Goal: Information Seeking & Learning: Learn about a topic

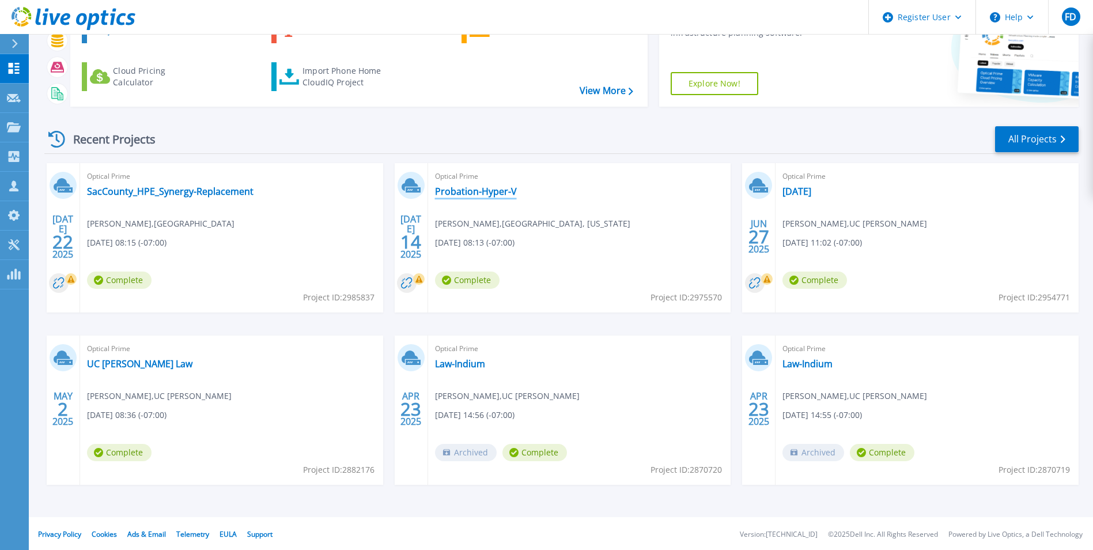
scroll to position [89, 0]
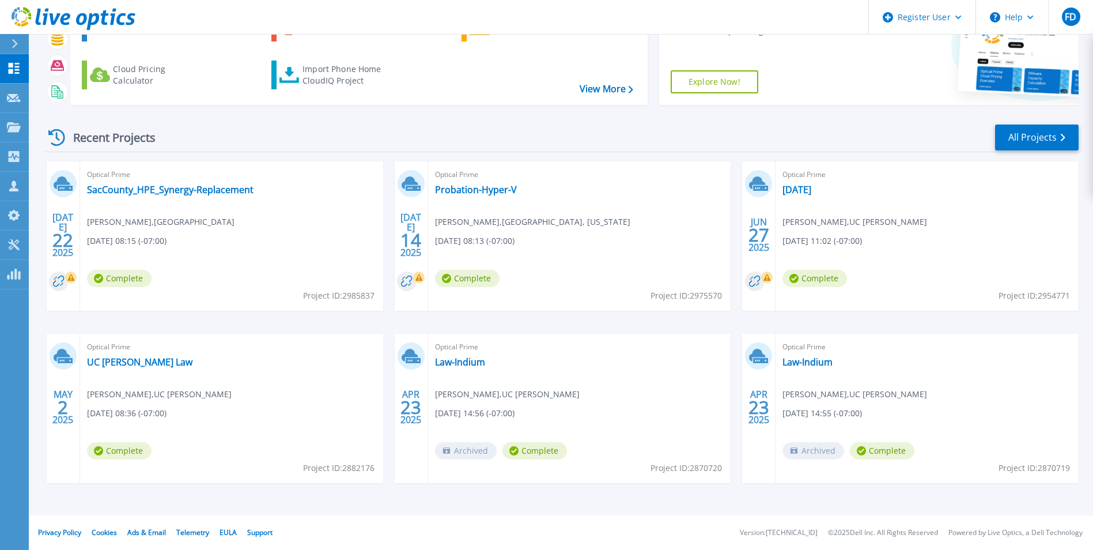
click at [399, 322] on div "JUL 22 2025 Optical Prime SacCounty_HPE_Synergy-Replacement Troy Tran , Sacrame…" at bounding box center [557, 333] width 1044 height 345
click at [399, 318] on div "JUL 22 2025 Optical Prime SacCounty_HPE_Synergy-Replacement Troy Tran , Sacrame…" at bounding box center [557, 333] width 1044 height 345
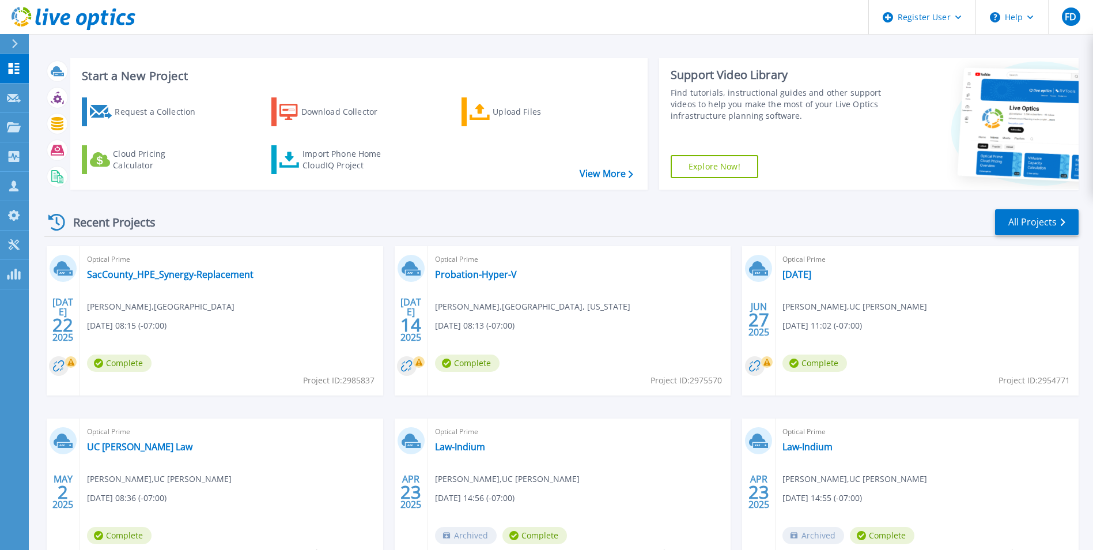
scroll to position [0, 0]
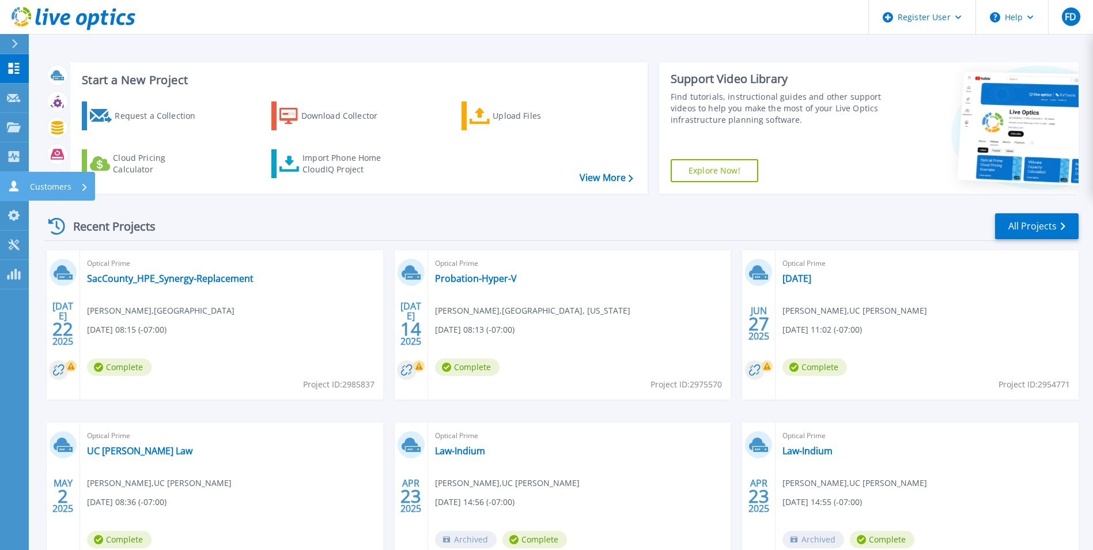
click at [11, 193] on link "Customers Customers" at bounding box center [14, 186] width 29 height 29
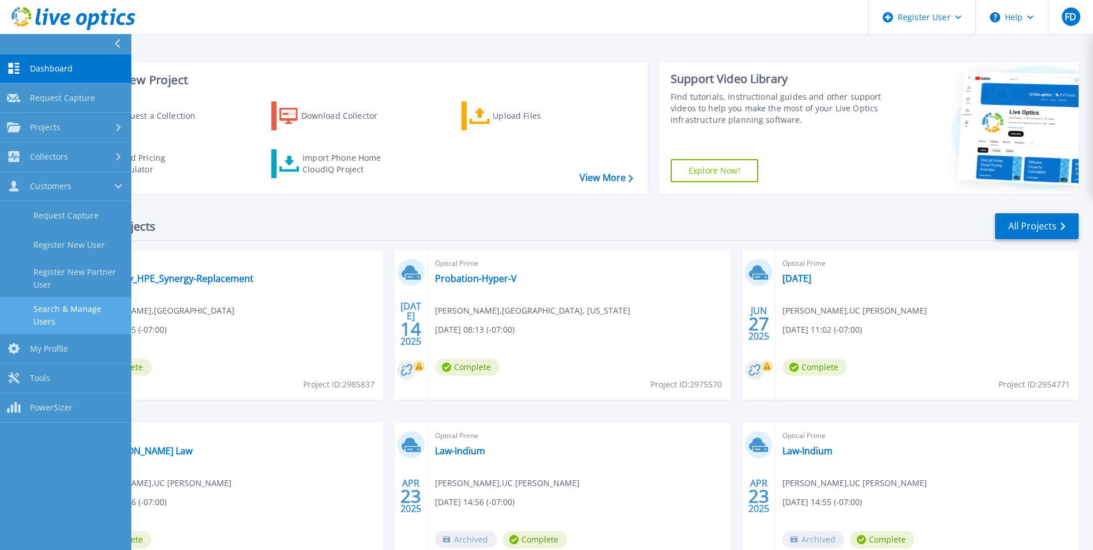
click at [96, 309] on link "Search & Manage Users" at bounding box center [65, 315] width 131 height 37
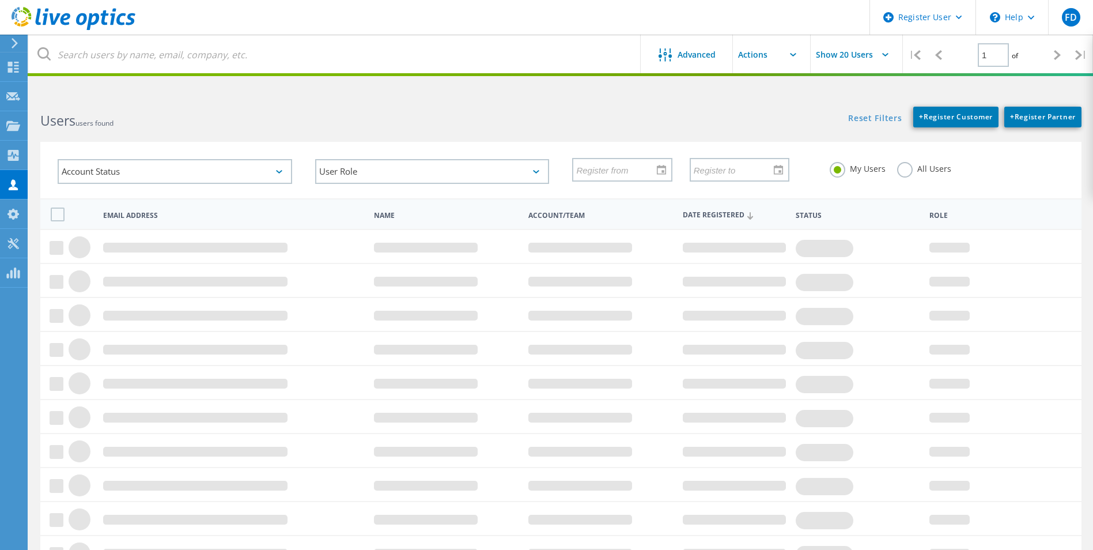
click at [903, 173] on label "All Users" at bounding box center [924, 167] width 54 height 11
click at [0, 0] on input "All Users" at bounding box center [0, 0] width 0 height 0
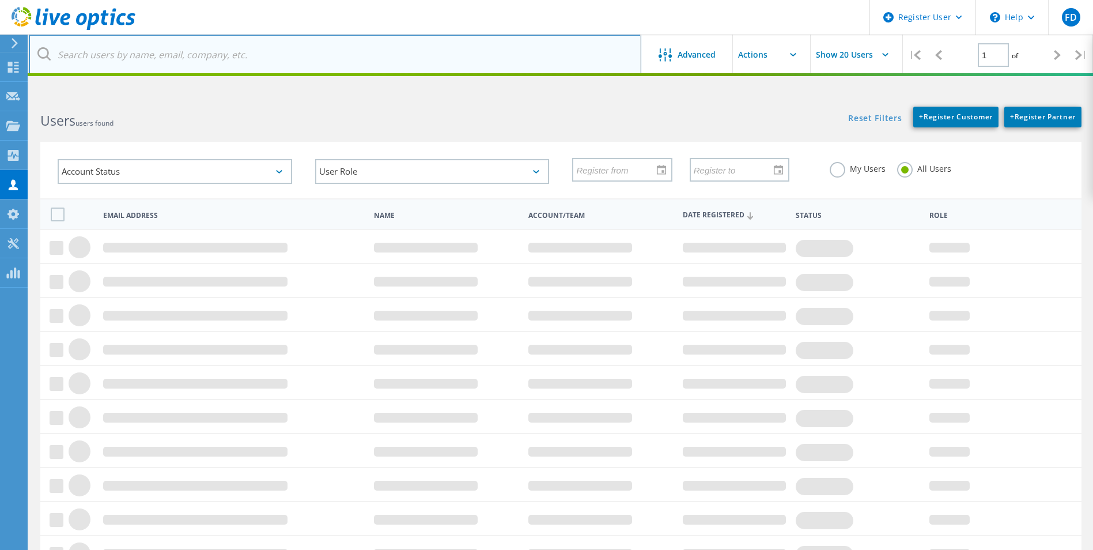
click at [410, 53] on input "text" at bounding box center [335, 55] width 613 height 40
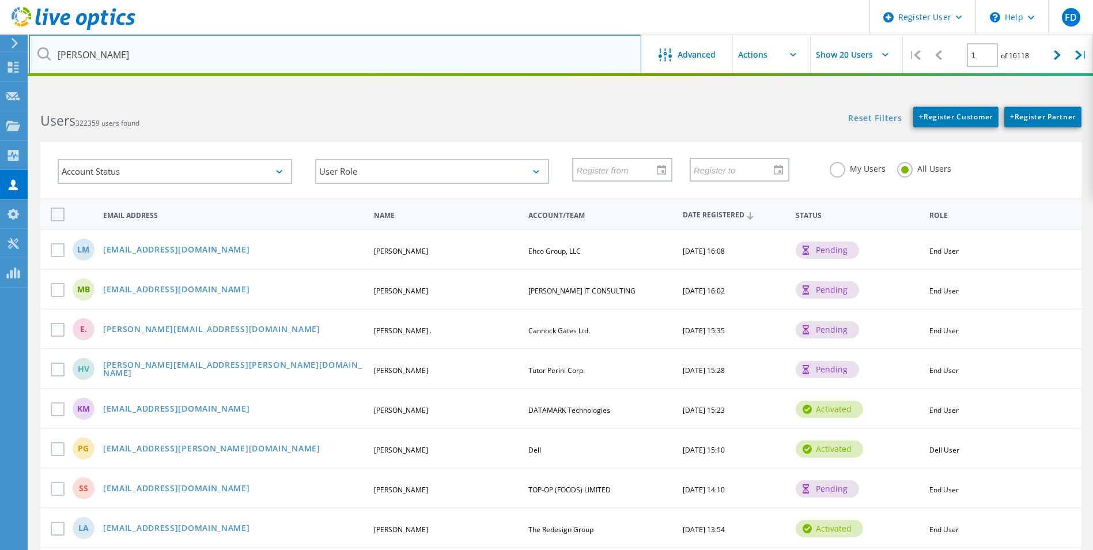
type input "jason"
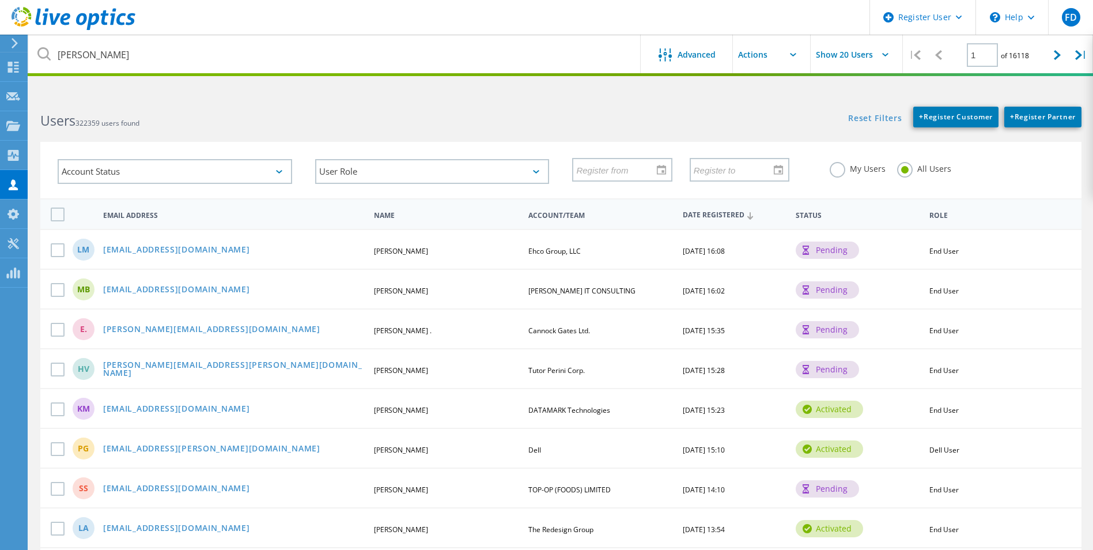
click at [840, 170] on label "My Users" at bounding box center [858, 167] width 56 height 11
click at [0, 0] on input "My Users" at bounding box center [0, 0] width 0 height 0
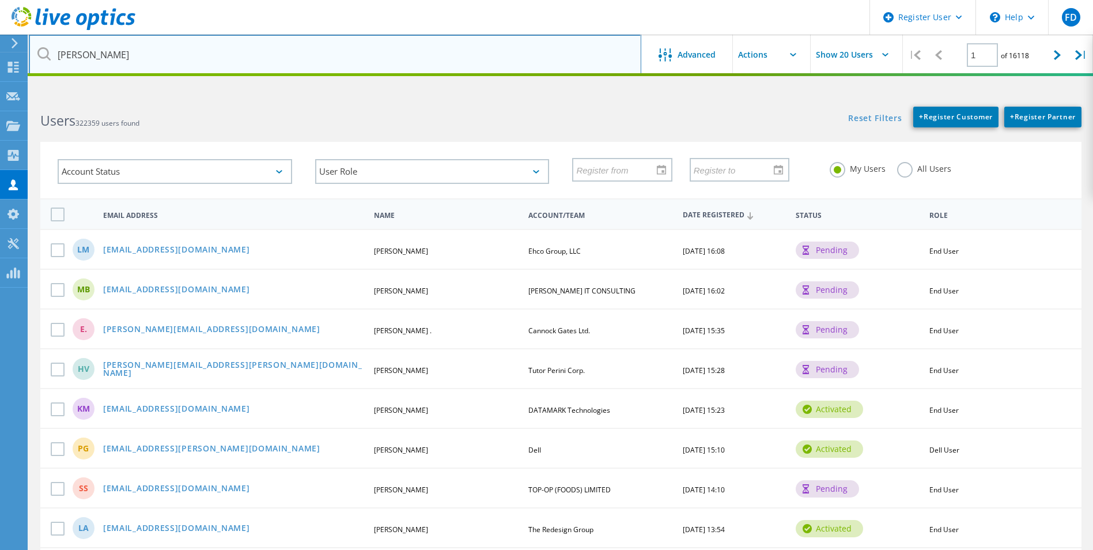
click at [151, 63] on input "jason" at bounding box center [335, 55] width 613 height 40
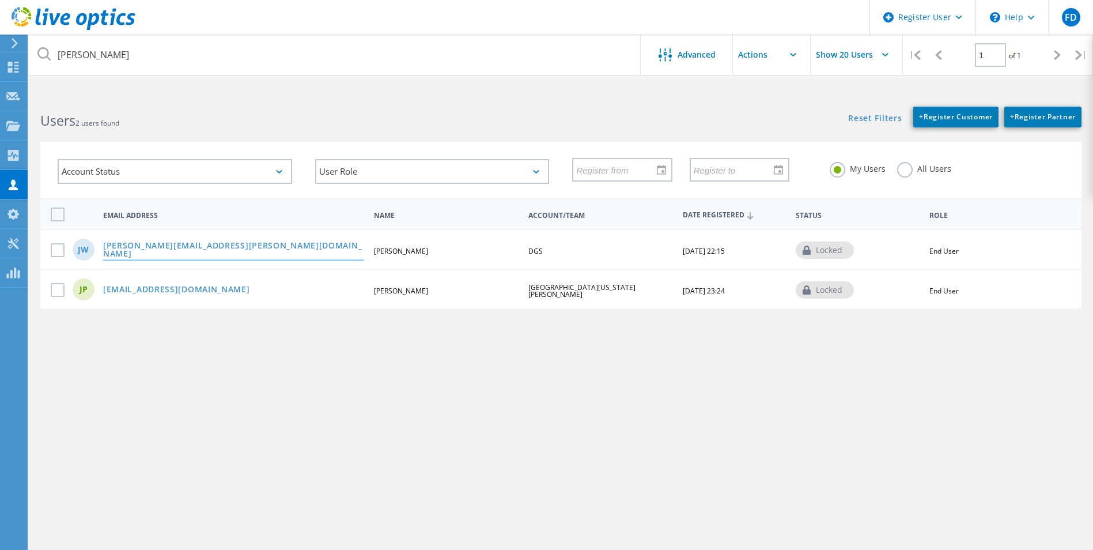
click at [194, 245] on link "[PERSON_NAME][EMAIL_ADDRESS][PERSON_NAME][DOMAIN_NAME]" at bounding box center [233, 251] width 261 height 18
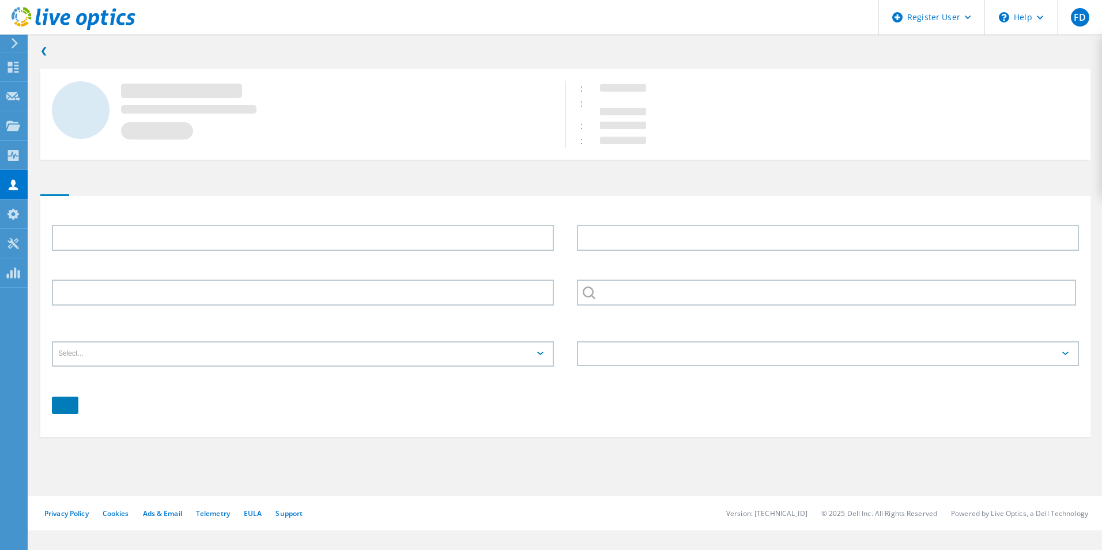
type input "Jason"
type input "Weaver"
type input "DGS"
type input "English"
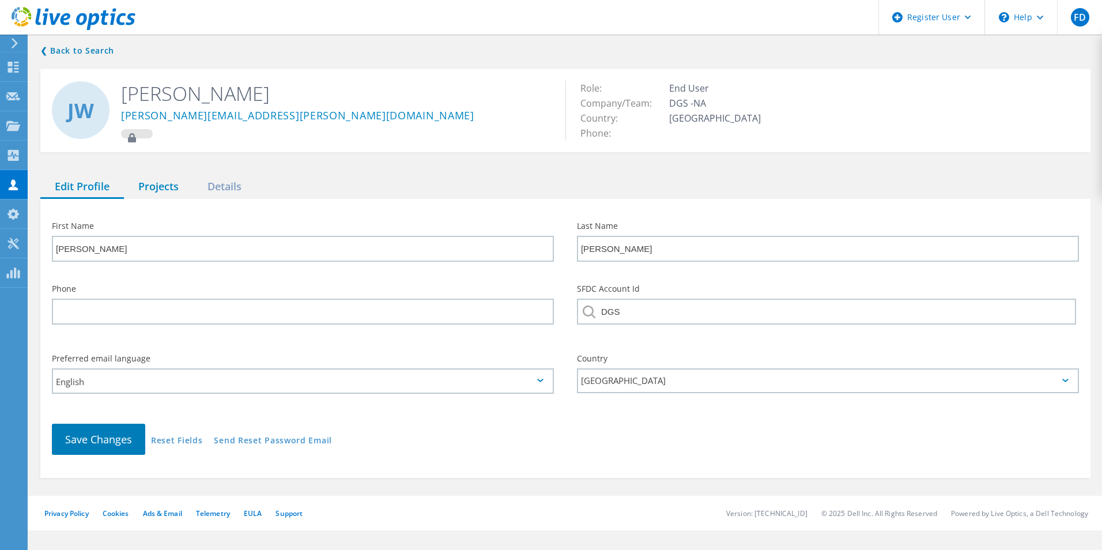
click at [156, 185] on div "Projects" at bounding box center [158, 187] width 69 height 24
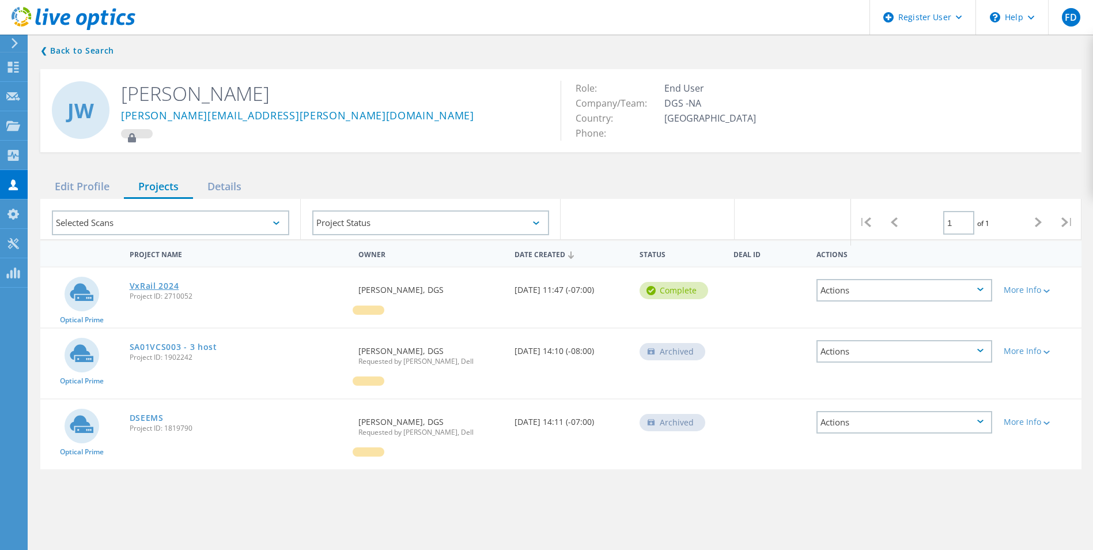
click at [167, 282] on link "VxRail 2024" at bounding box center [155, 286] width 50 height 8
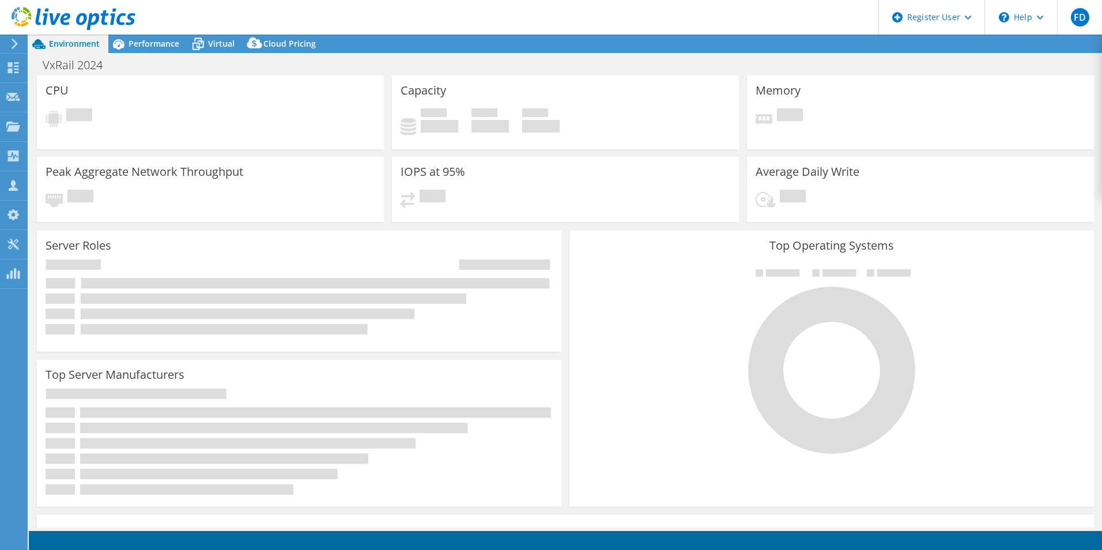
select select "USD"
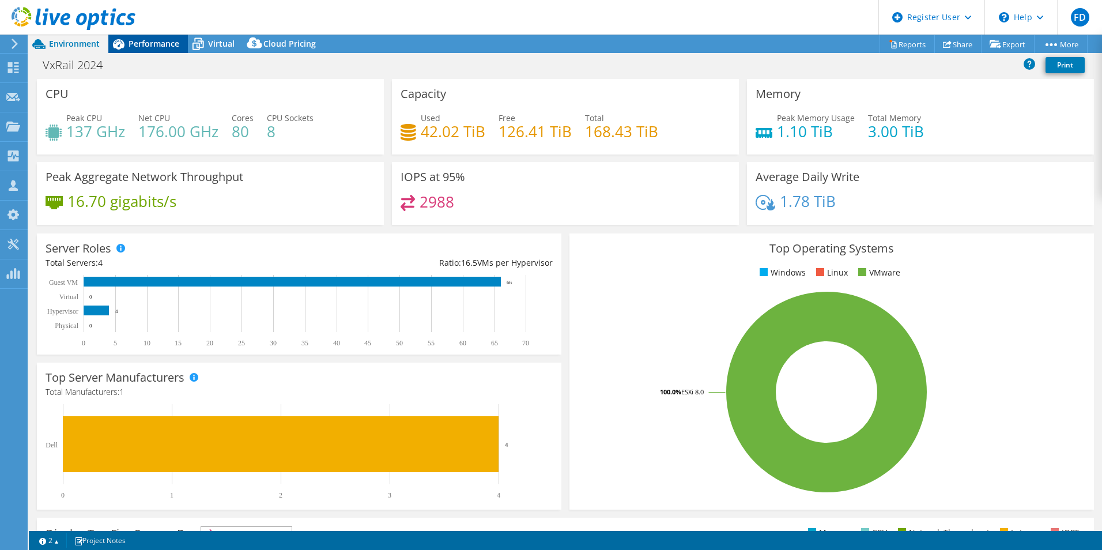
click at [175, 47] on span "Performance" at bounding box center [154, 43] width 51 height 11
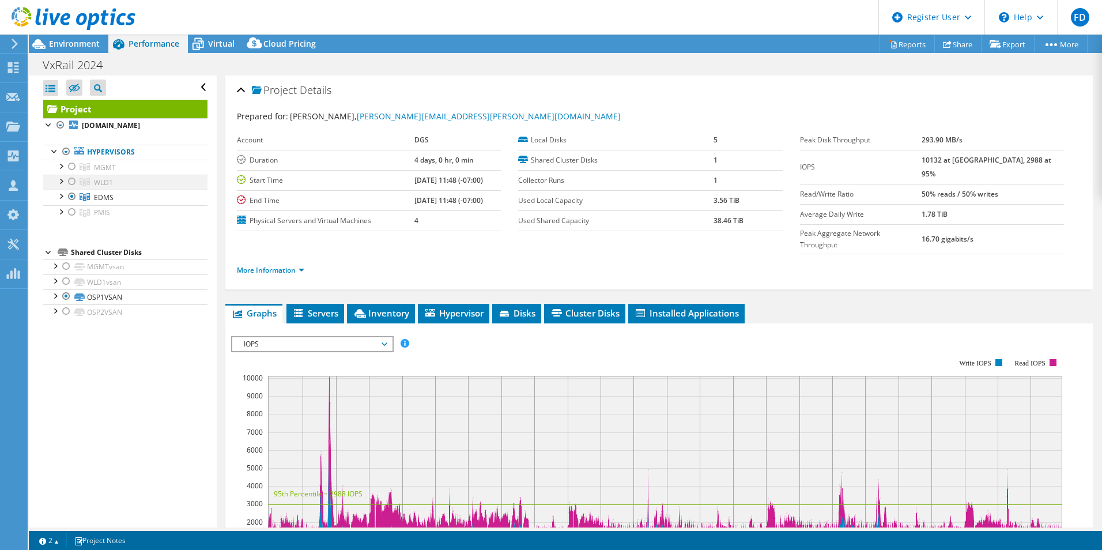
click at [55, 180] on div at bounding box center [61, 181] width 12 height 12
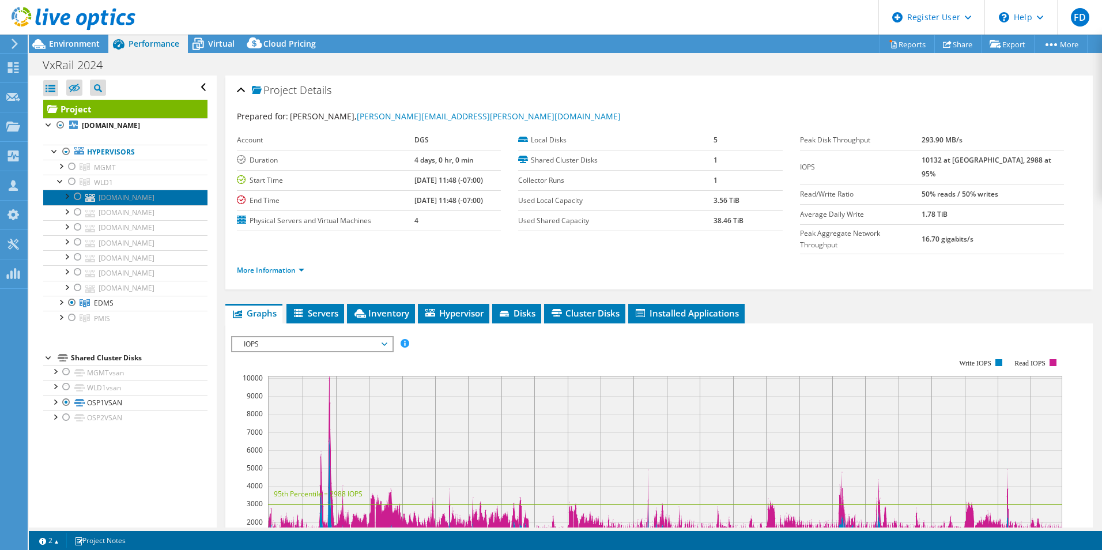
click at [113, 198] on link "[DOMAIN_NAME]" at bounding box center [125, 197] width 164 height 15
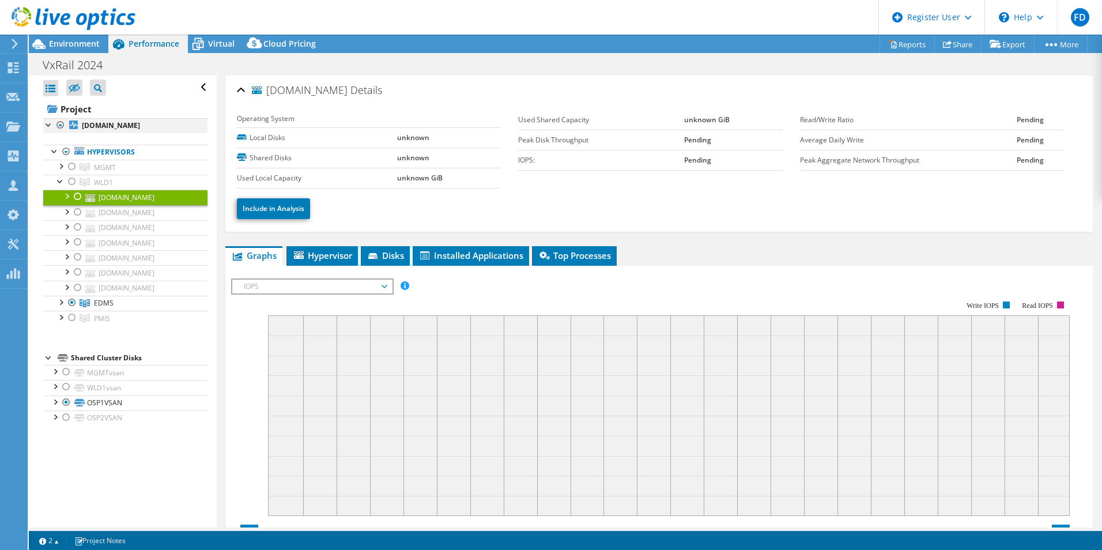
click at [56, 122] on div at bounding box center [61, 125] width 12 height 14
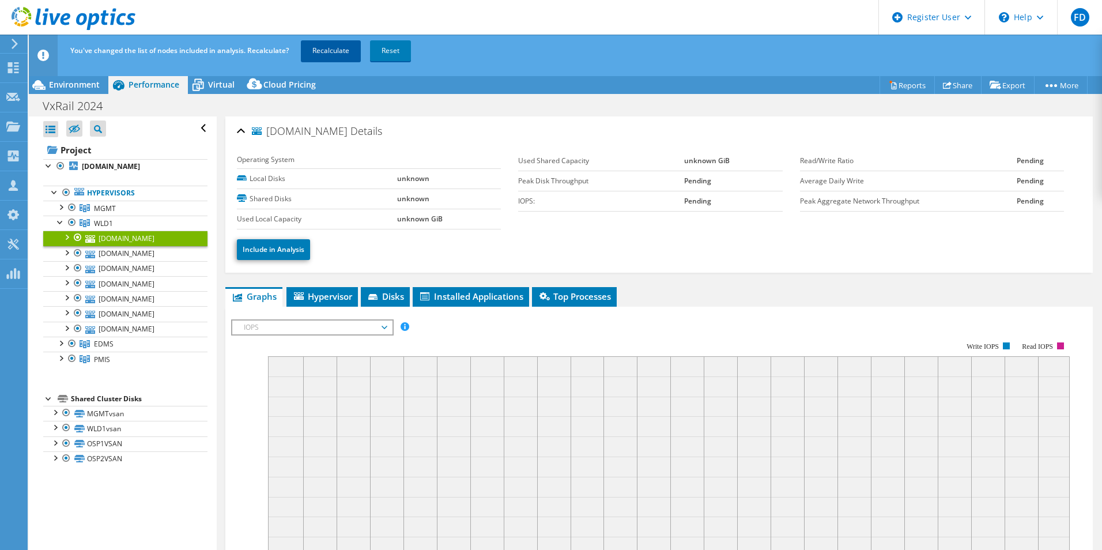
click at [337, 52] on link "Recalculate" at bounding box center [331, 50] width 60 height 21
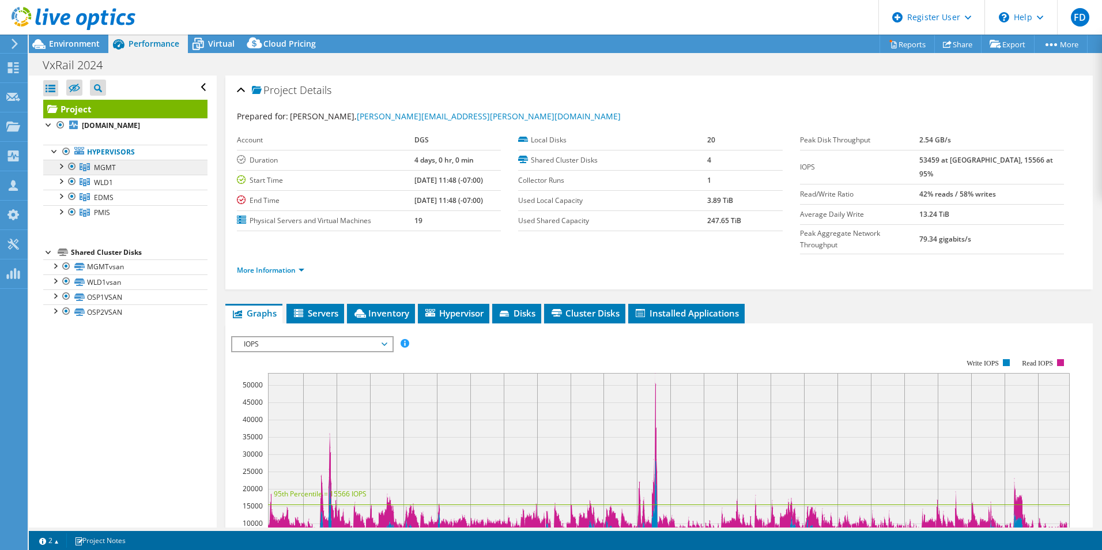
click at [98, 163] on span "MGMT" at bounding box center [105, 168] width 22 height 10
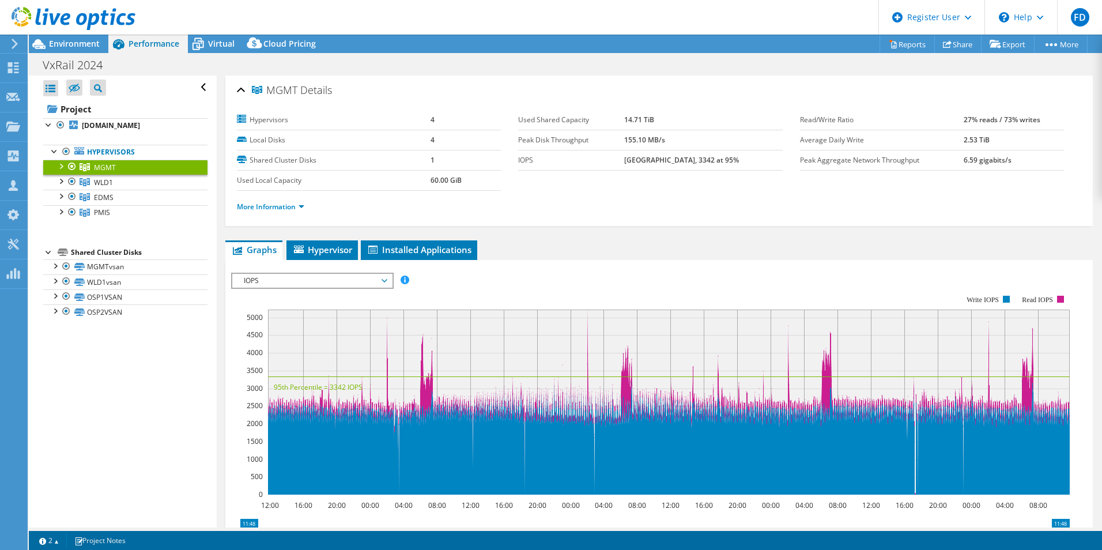
click at [61, 165] on div at bounding box center [61, 166] width 12 height 12
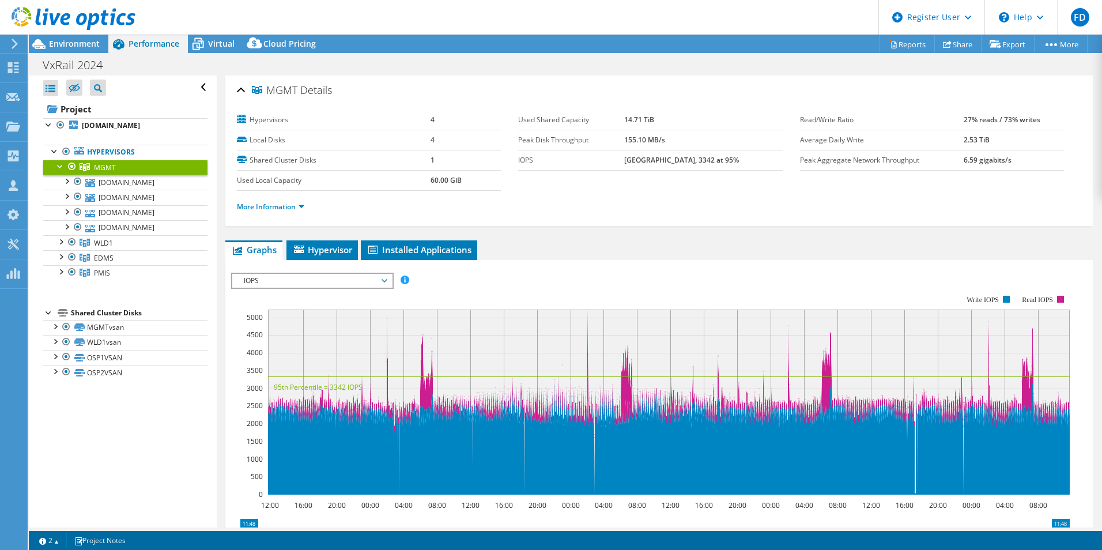
click at [288, 199] on ul "More Information" at bounding box center [659, 206] width 844 height 16
click at [292, 205] on link "More Information" at bounding box center [270, 207] width 67 height 10
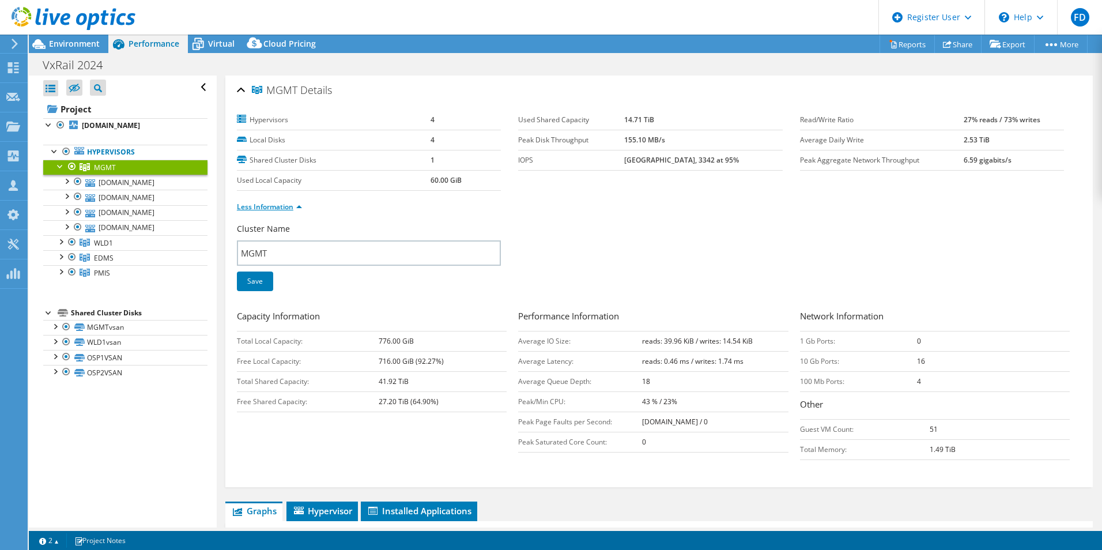
click at [291, 206] on link "Less Information" at bounding box center [269, 207] width 65 height 10
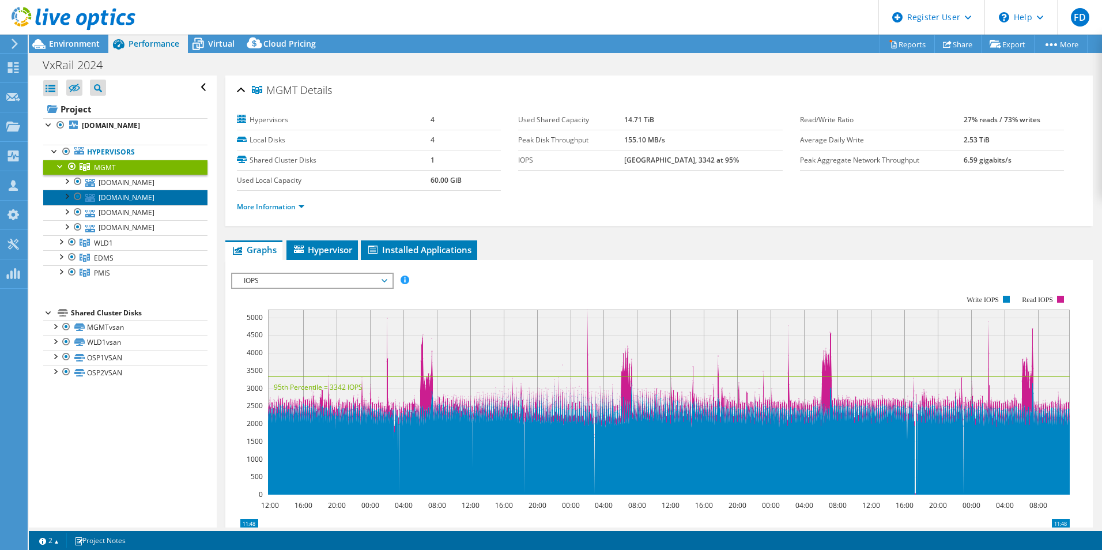
click at [152, 190] on link "[DOMAIN_NAME]" at bounding box center [125, 197] width 164 height 15
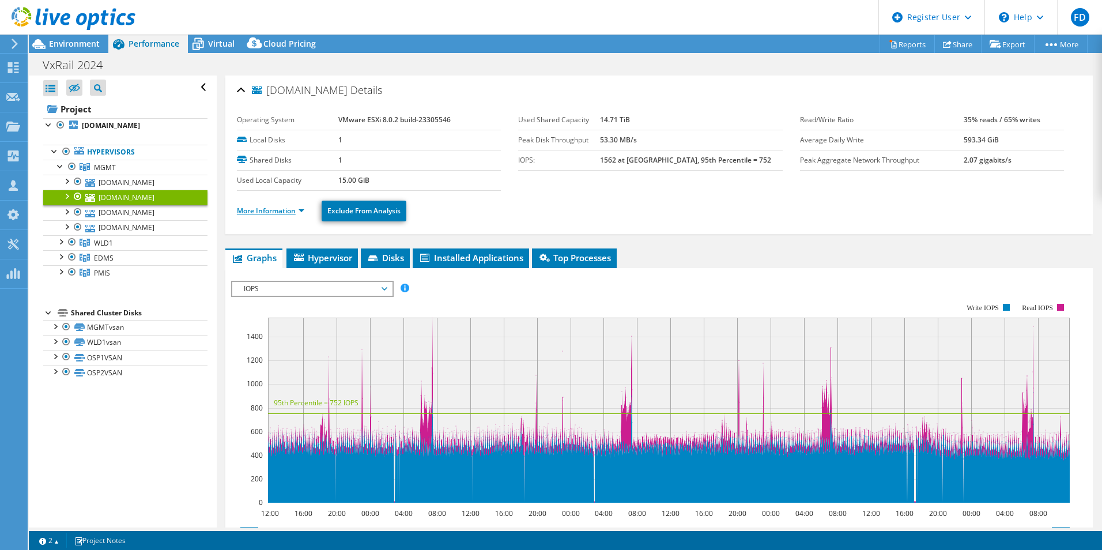
click at [277, 207] on link "More Information" at bounding box center [270, 211] width 67 height 10
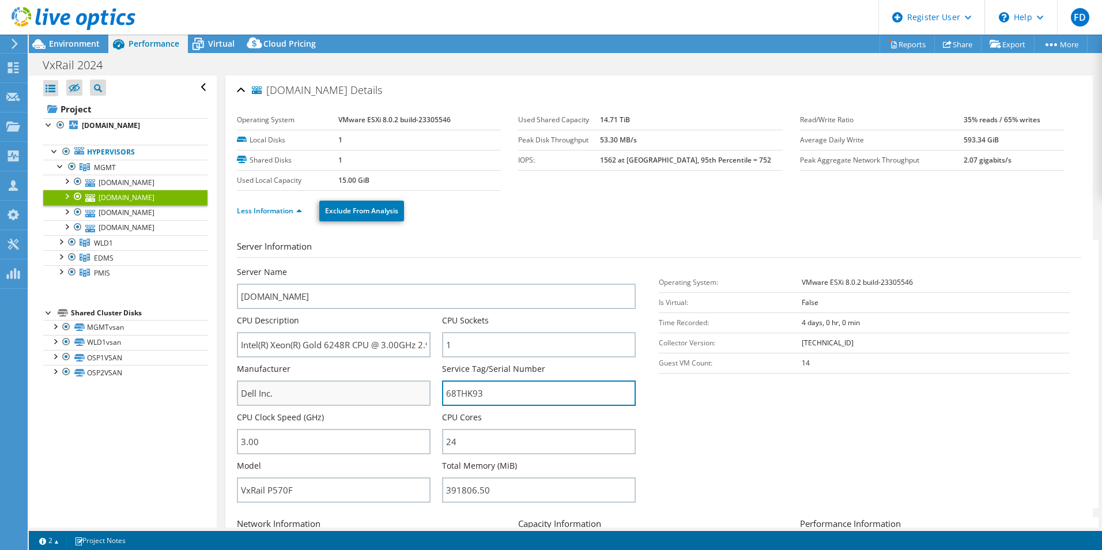
drag, startPoint x: 396, startPoint y: 397, endPoint x: 361, endPoint y: 391, distance: 35.1
click at [361, 266] on div "Server Name sa01esx002.dgsaccounts.dgs.ca.gov CPU Description Intel(R) Xeon(R) …" at bounding box center [442, 266] width 411 height 0
click at [53, 150] on div at bounding box center [55, 151] width 12 height 12
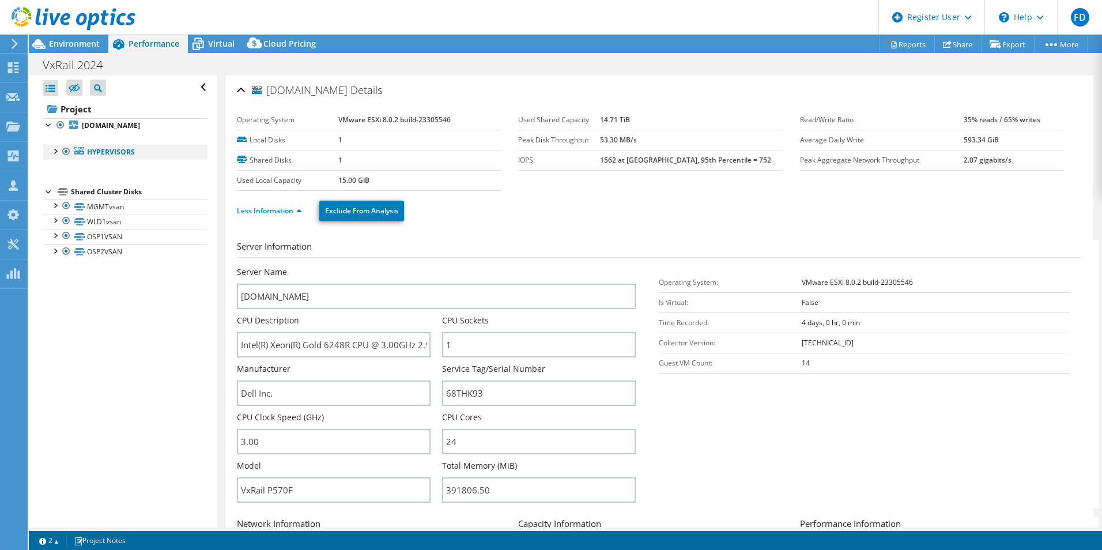
click at [56, 149] on div at bounding box center [55, 151] width 12 height 12
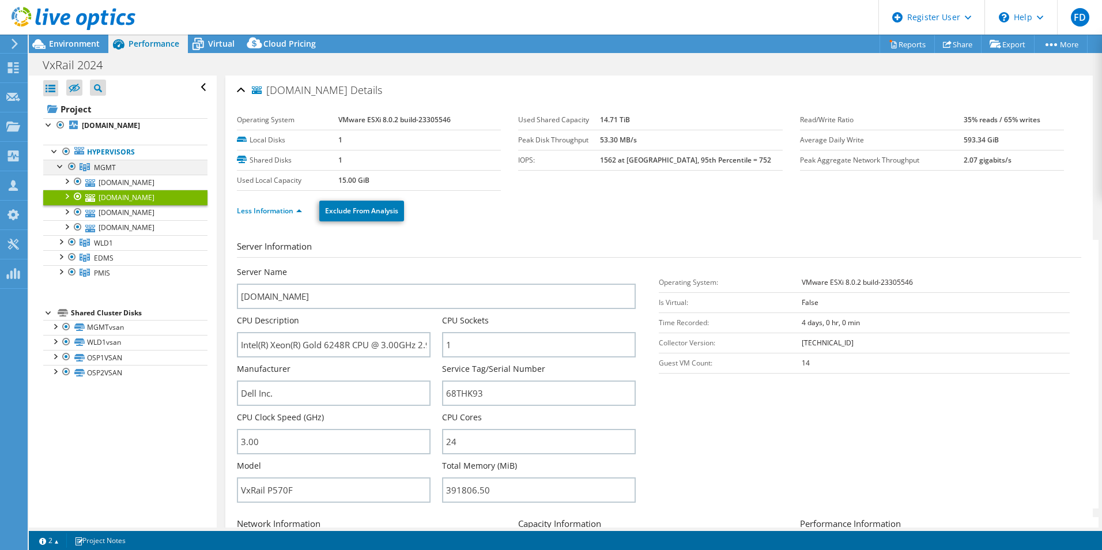
click at [59, 165] on div at bounding box center [61, 166] width 12 height 12
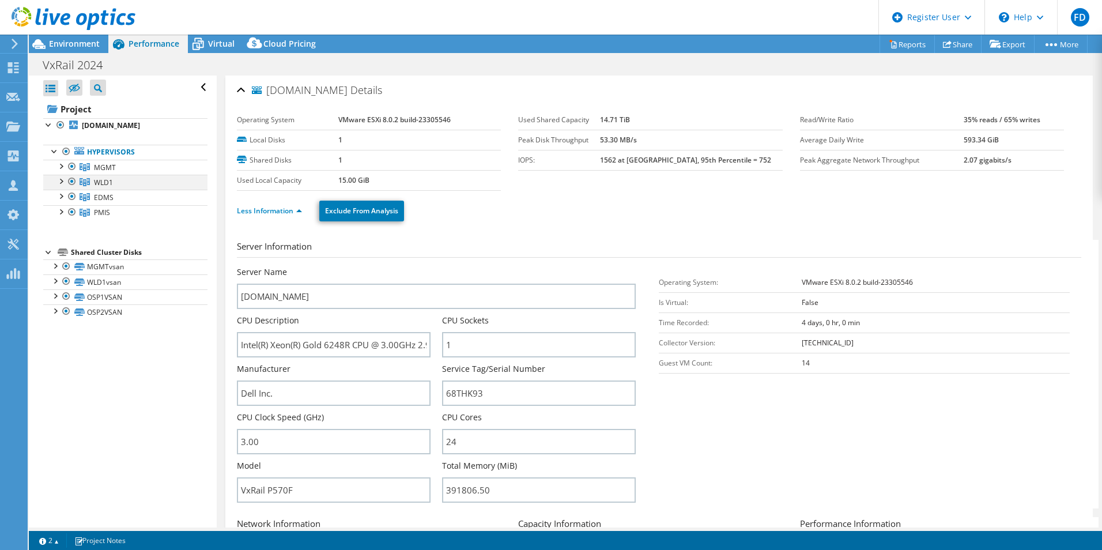
click at [61, 177] on div at bounding box center [61, 181] width 12 height 12
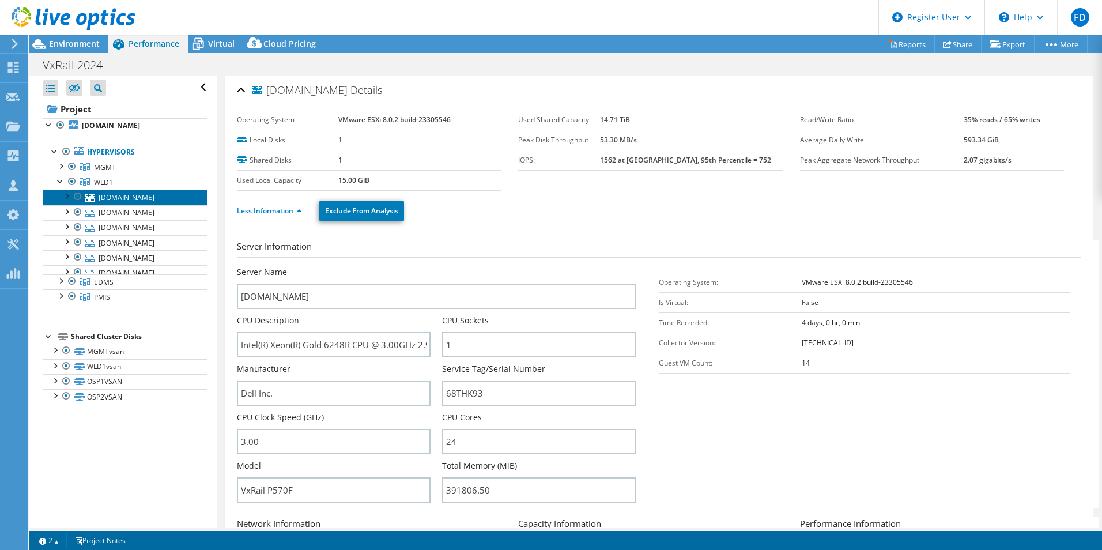
click at [129, 193] on link "[DOMAIN_NAME]" at bounding box center [125, 197] width 164 height 15
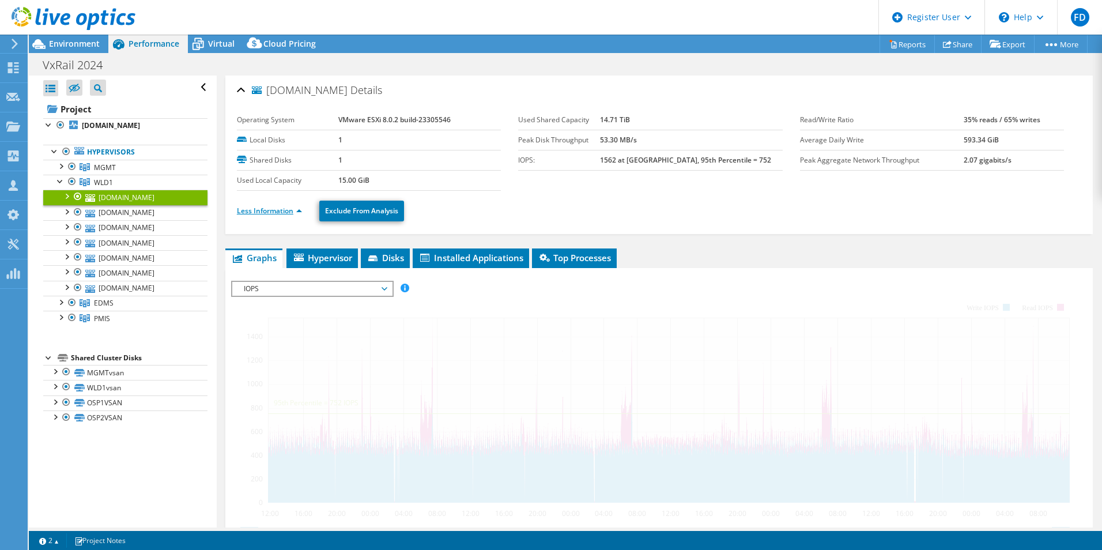
click at [282, 213] on link "Less Information" at bounding box center [269, 211] width 65 height 10
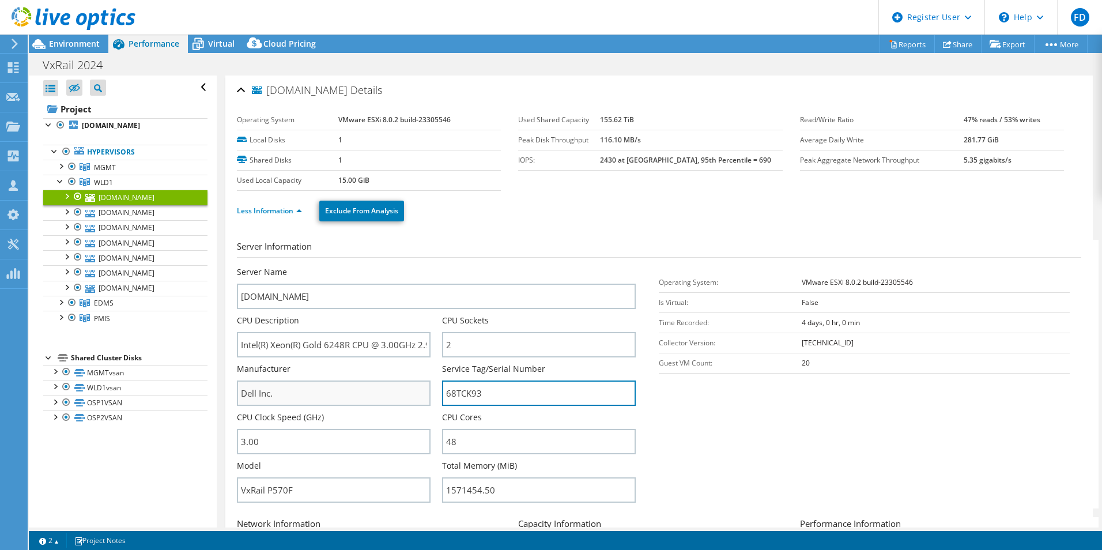
drag, startPoint x: 531, startPoint y: 396, endPoint x: 343, endPoint y: 384, distance: 188.3
click at [343, 266] on div "Server Name sa01esx016.dgsaccounts.dgs.ca.gov CPU Description Intel(R) Xeon(R) …" at bounding box center [442, 266] width 411 height 0
click at [55, 180] on div at bounding box center [61, 181] width 12 height 12
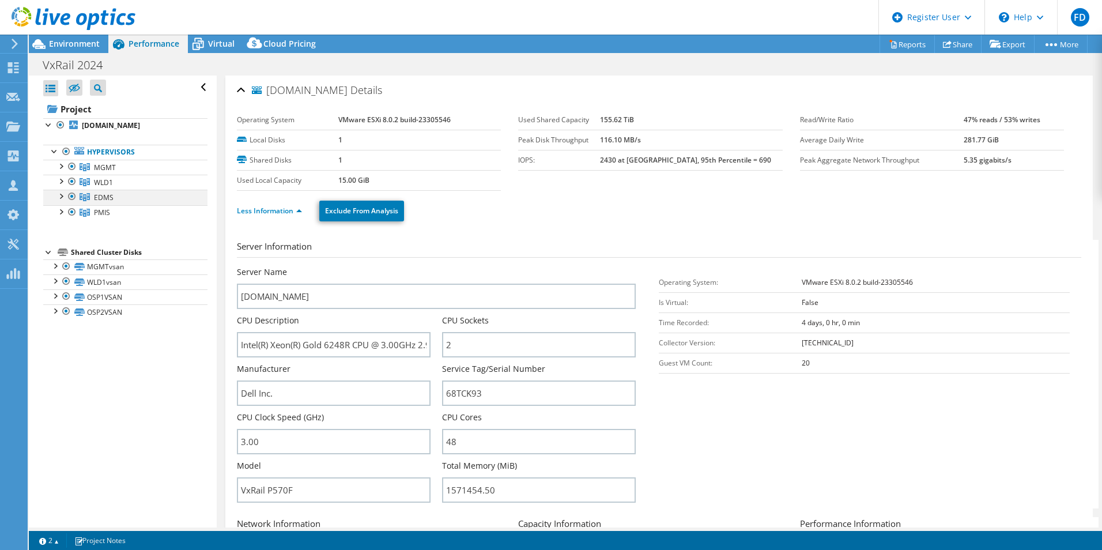
click at [62, 193] on div at bounding box center [61, 196] width 12 height 12
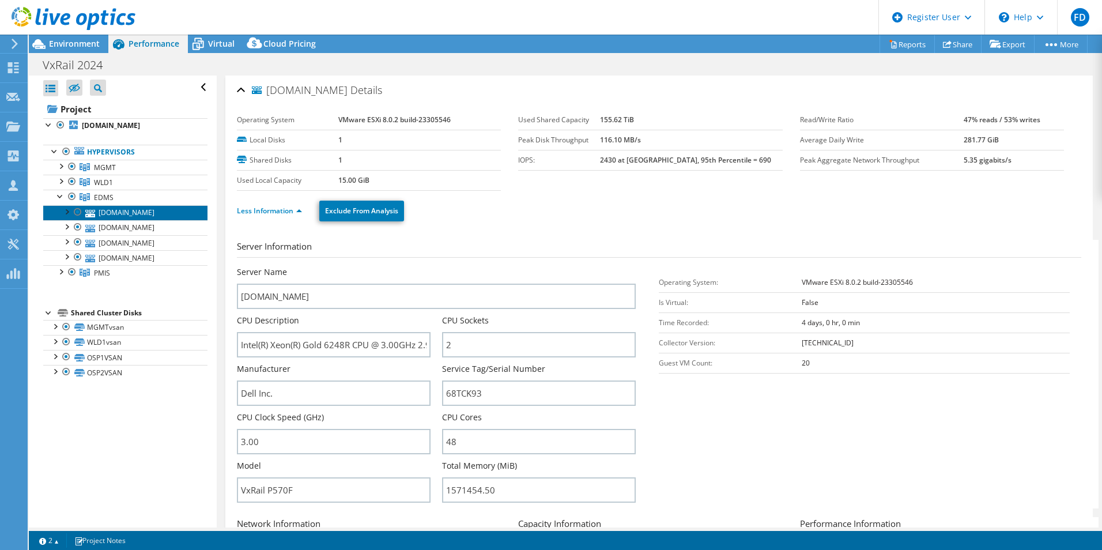
click at [141, 214] on link "[DOMAIN_NAME]" at bounding box center [125, 212] width 164 height 15
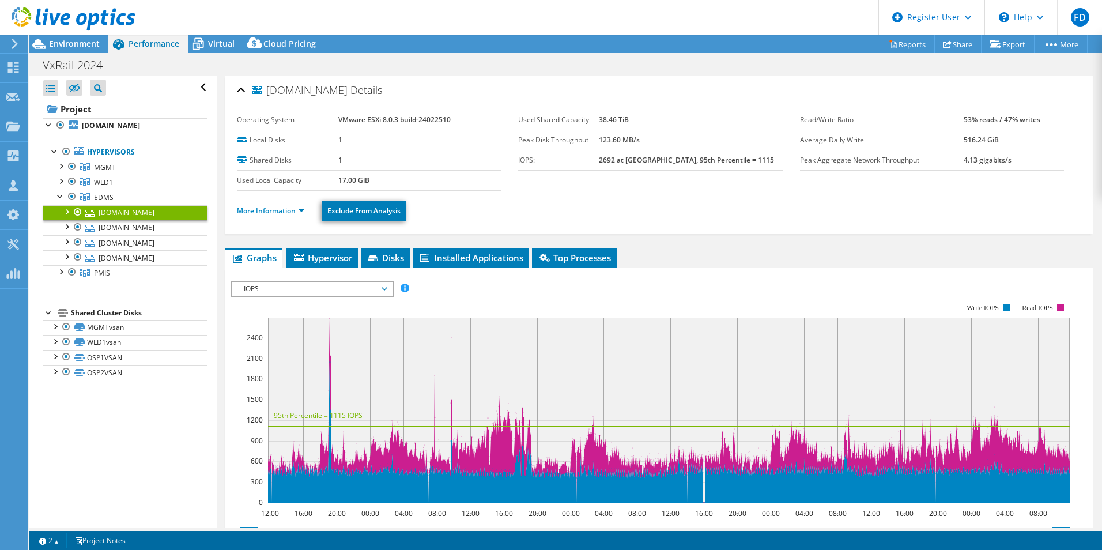
click at [286, 208] on link "More Information" at bounding box center [270, 211] width 67 height 10
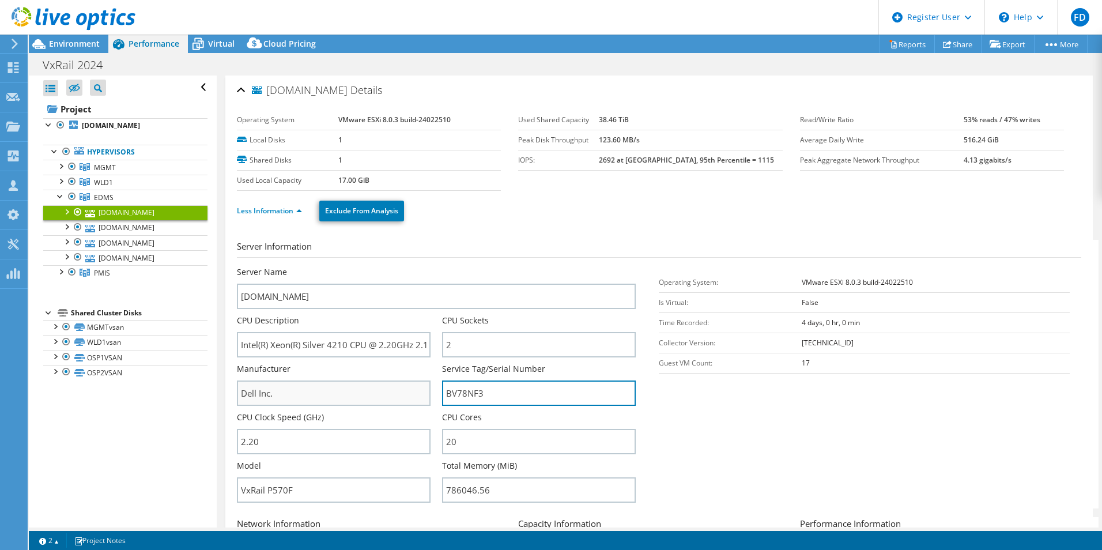
drag, startPoint x: 497, startPoint y: 394, endPoint x: 405, endPoint y: 395, distance: 92.2
click at [405, 266] on div "Server Name yo05esx111.dgsaccounts.dgs.ca.gov CPU Description Intel(R) Xeon(R) …" at bounding box center [442, 266] width 411 height 0
click at [112, 172] on span "EDMS" at bounding box center [105, 168] width 22 height 10
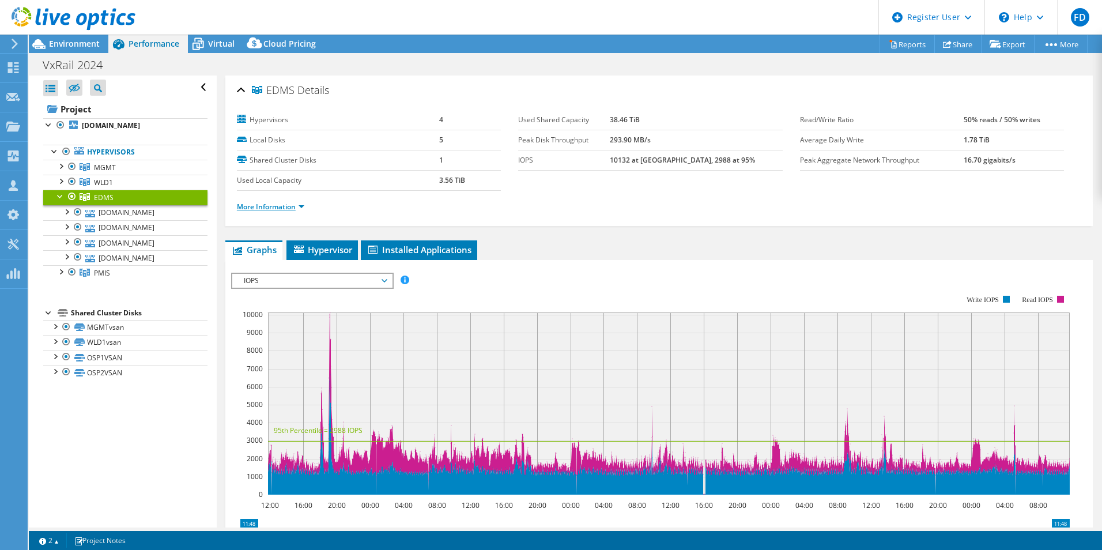
click at [284, 207] on link "More Information" at bounding box center [270, 207] width 67 height 10
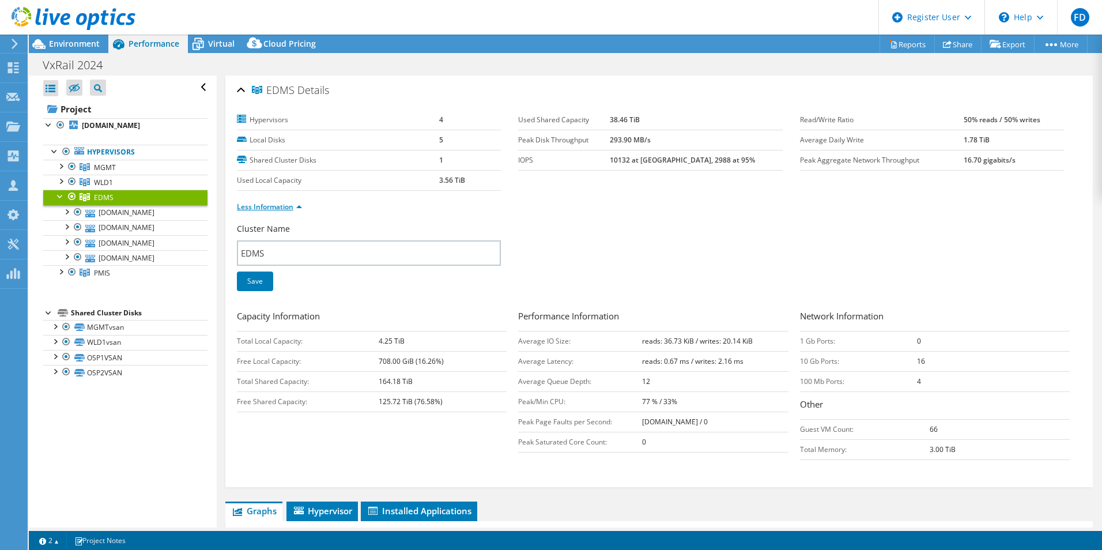
click at [284, 207] on link "Less Information" at bounding box center [269, 207] width 65 height 10
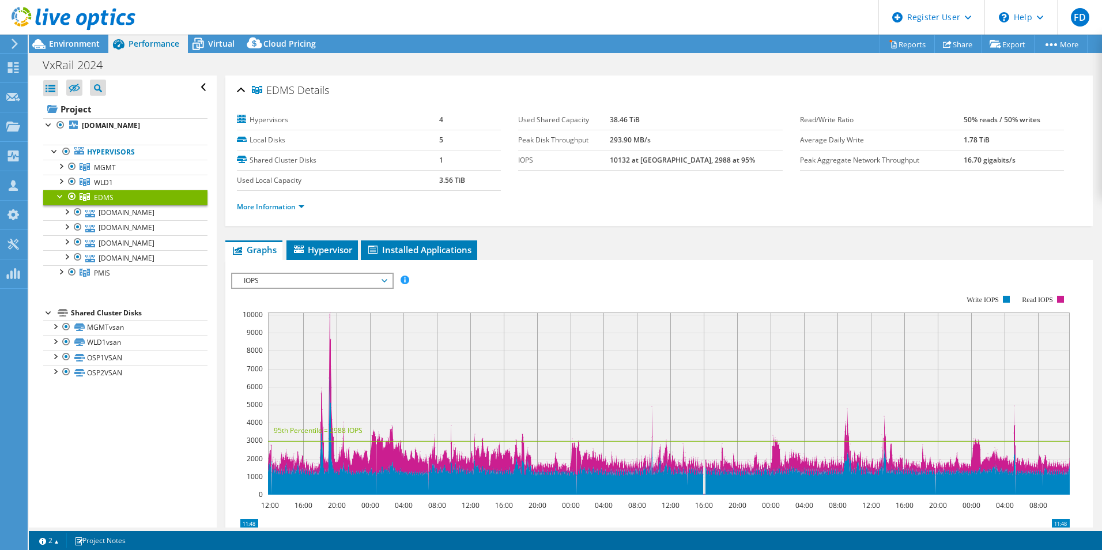
click at [295, 280] on span "IOPS" at bounding box center [312, 281] width 148 height 14
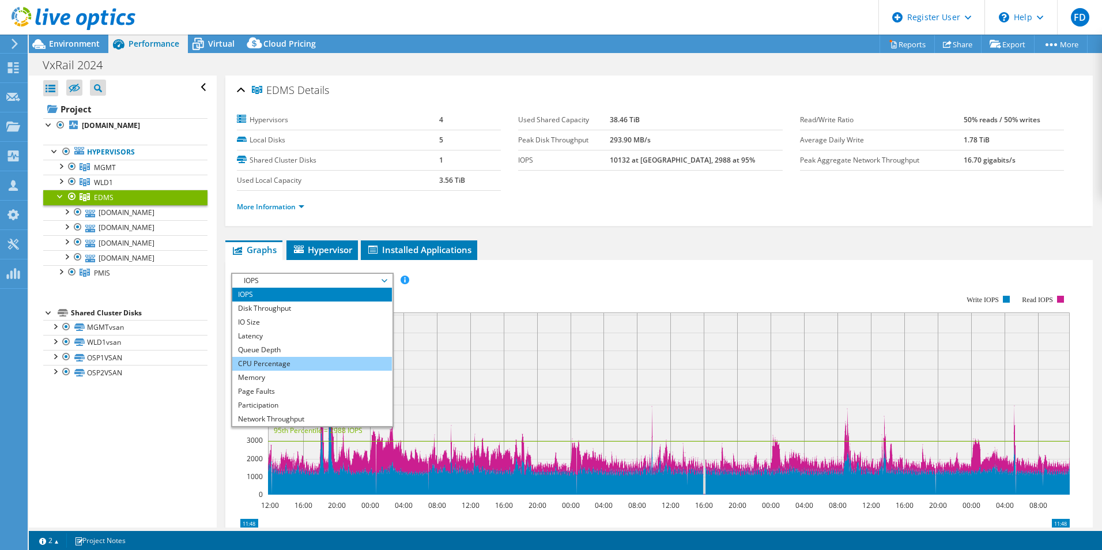
click at [285, 361] on li "CPU Percentage" at bounding box center [312, 364] width 160 height 14
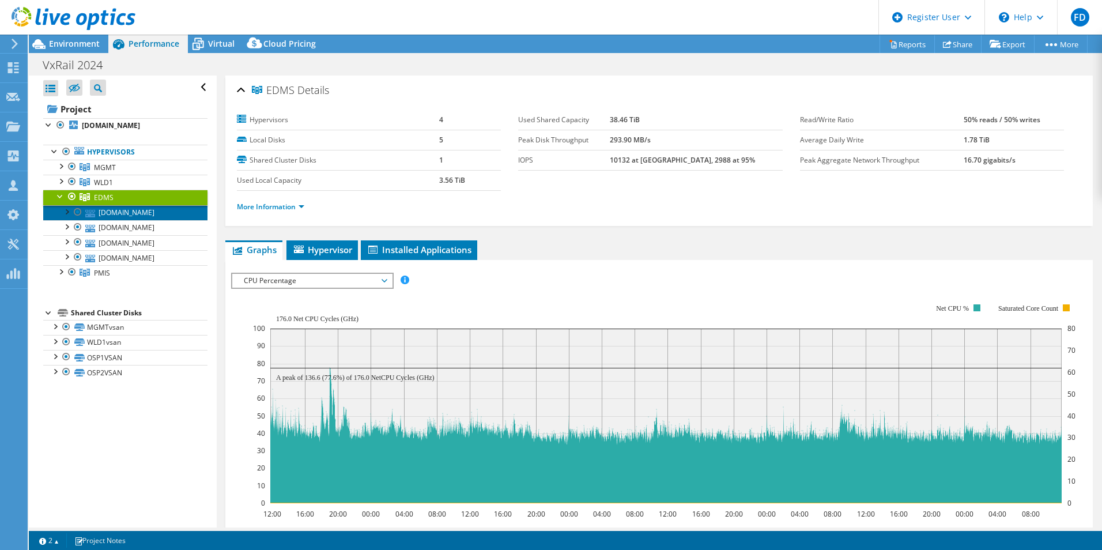
click at [130, 218] on link "[DOMAIN_NAME]" at bounding box center [125, 212] width 164 height 15
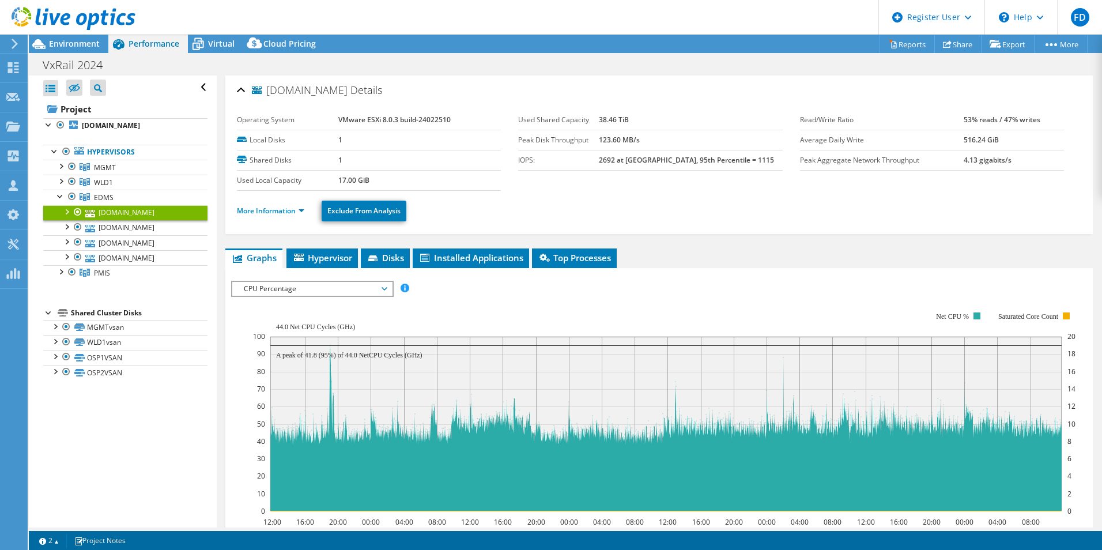
drag, startPoint x: 535, startPoint y: 310, endPoint x: 455, endPoint y: 273, distance: 88.0
click at [534, 308] on rect at bounding box center [664, 411] width 823 height 231
click at [286, 254] on ul "Graphs Servers Inventory Hypervisor Disks Cluster Disks Installed Applications" at bounding box center [659, 258] width 868 height 20
click at [307, 256] on span "Hypervisor" at bounding box center [322, 258] width 60 height 12
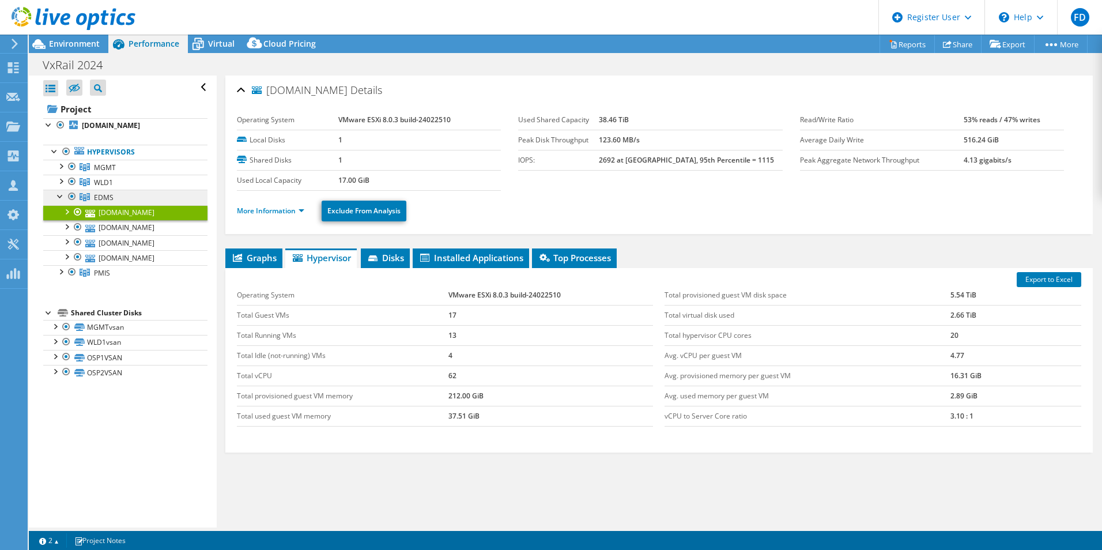
click at [141, 175] on link "EDMS" at bounding box center [125, 167] width 164 height 15
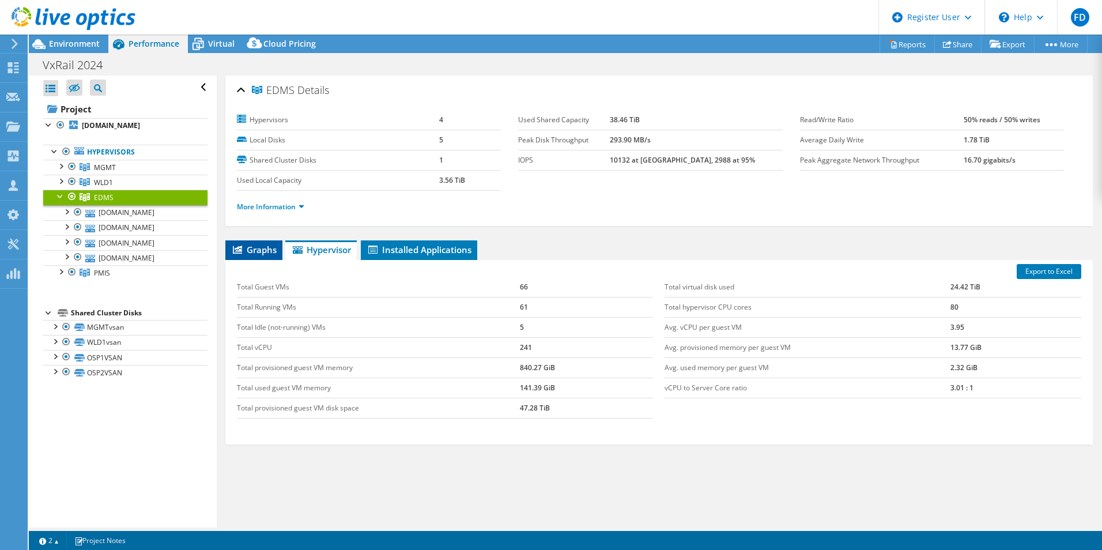
click at [257, 254] on span "Graphs" at bounding box center [254, 250] width 46 height 12
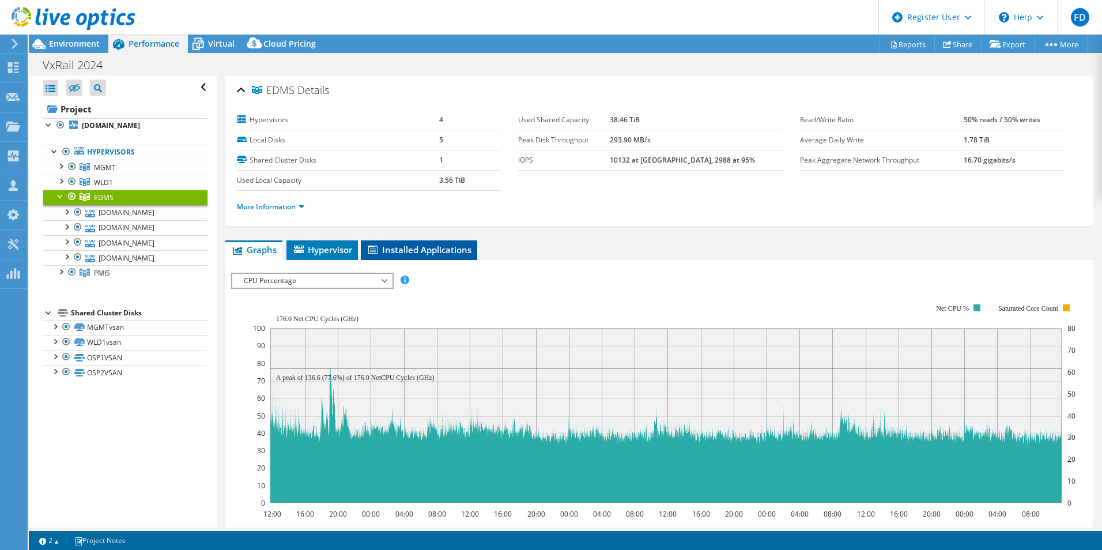
click at [381, 250] on span "Installed Applications" at bounding box center [419, 250] width 105 height 12
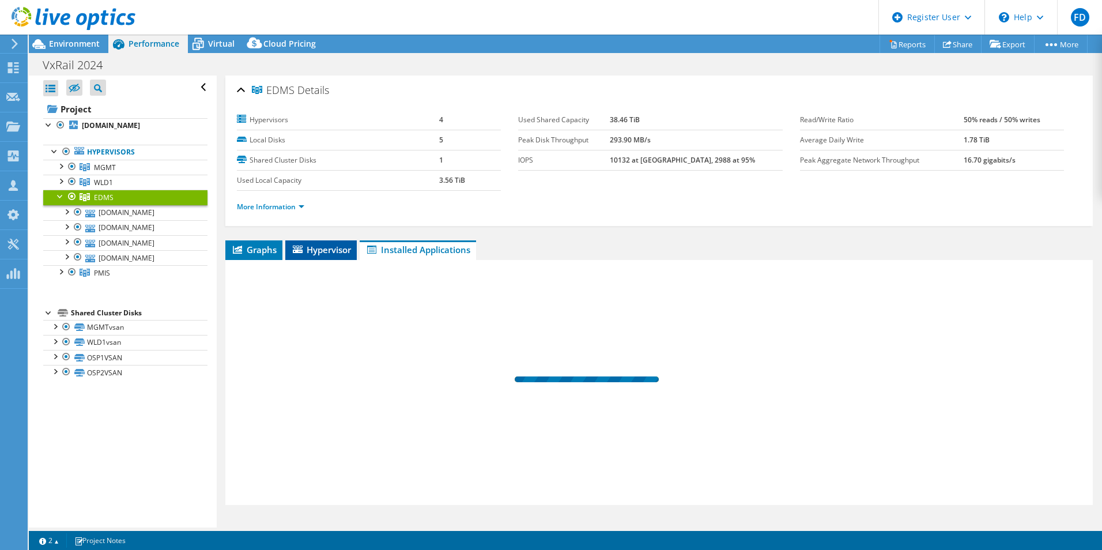
click at [342, 250] on span "Hypervisor" at bounding box center [321, 250] width 60 height 12
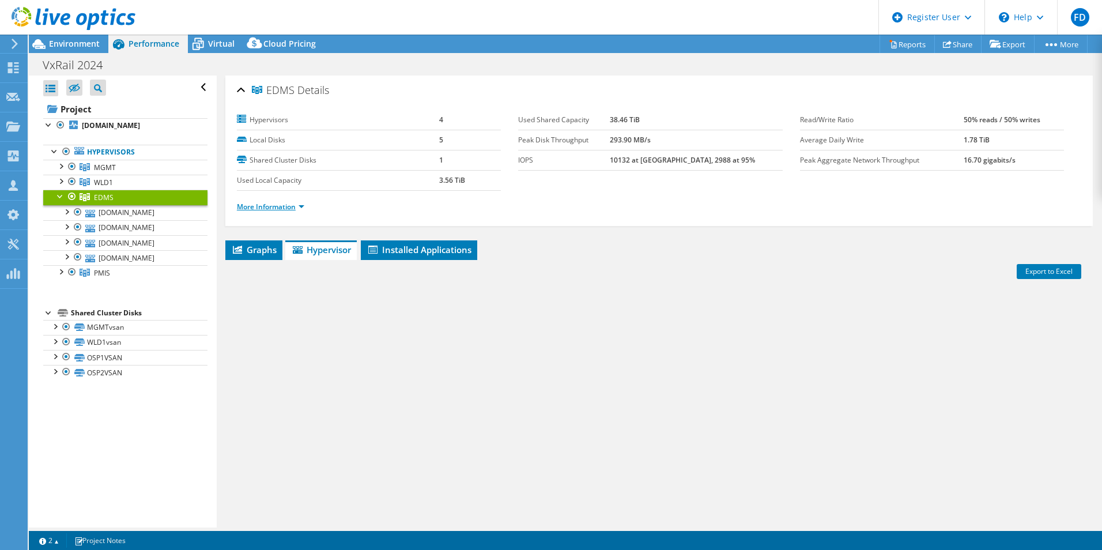
click at [287, 209] on link "More Information" at bounding box center [270, 207] width 67 height 10
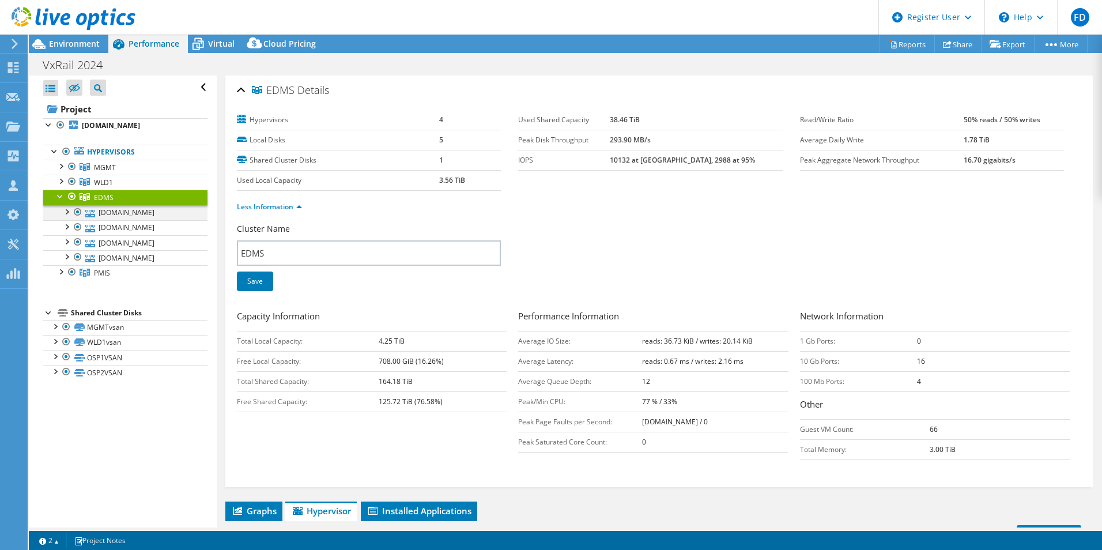
click at [63, 209] on div at bounding box center [67, 211] width 12 height 12
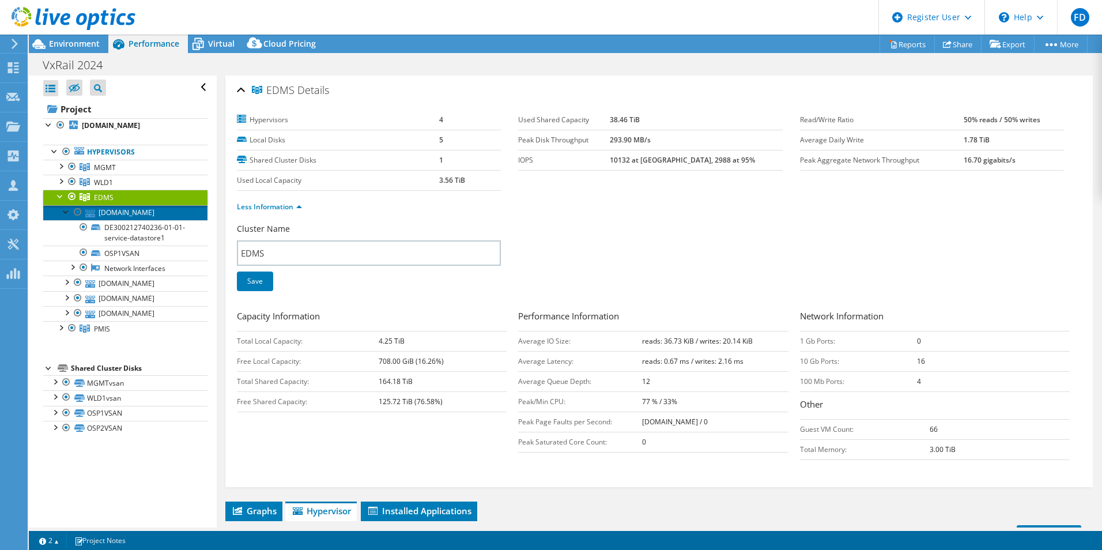
click at [146, 210] on link "[DOMAIN_NAME]" at bounding box center [125, 212] width 164 height 15
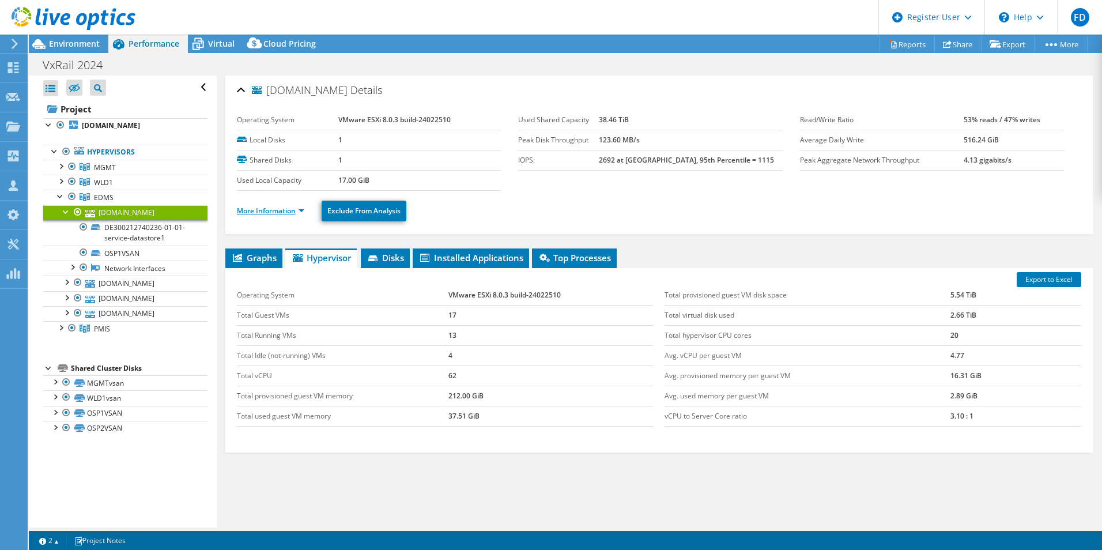
click at [271, 210] on link "More Information" at bounding box center [270, 211] width 67 height 10
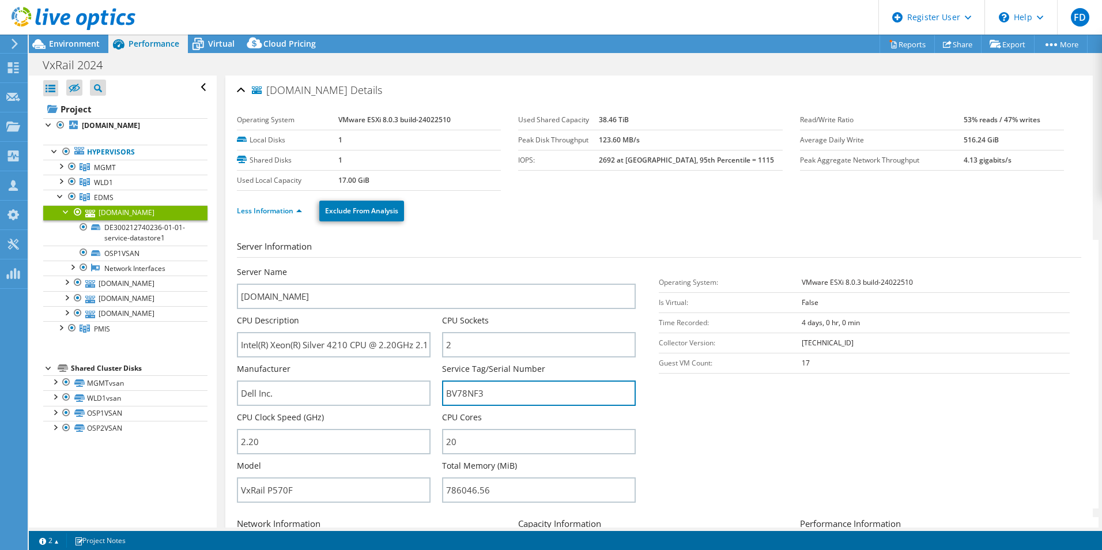
drag, startPoint x: 518, startPoint y: 392, endPoint x: 599, endPoint y: 188, distance: 219.9
click at [428, 266] on div "Server Name yo05esx111.dgsaccounts.dgs.ca.gov CPU Description Intel(R) Xeon(R) …" at bounding box center [442, 266] width 411 height 0
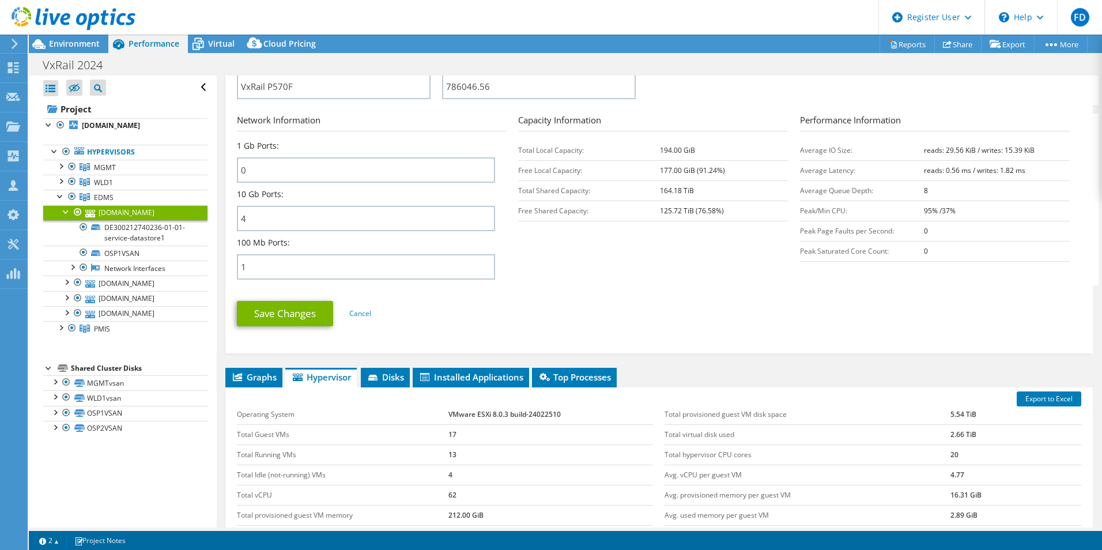
scroll to position [231, 0]
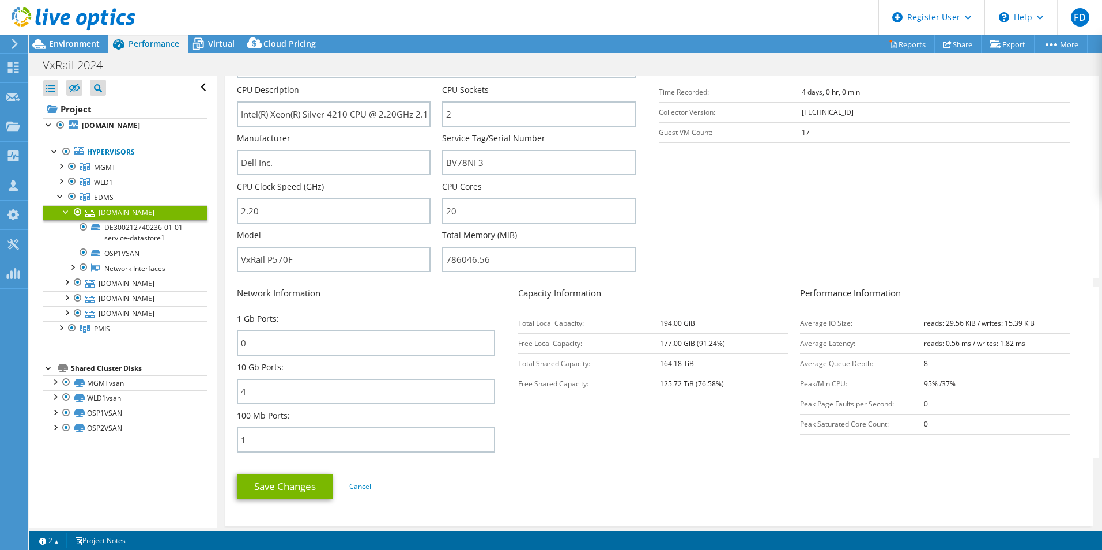
click at [519, 328] on td "Total Local Capacity:" at bounding box center [589, 323] width 142 height 20
click at [59, 197] on div at bounding box center [61, 196] width 12 height 12
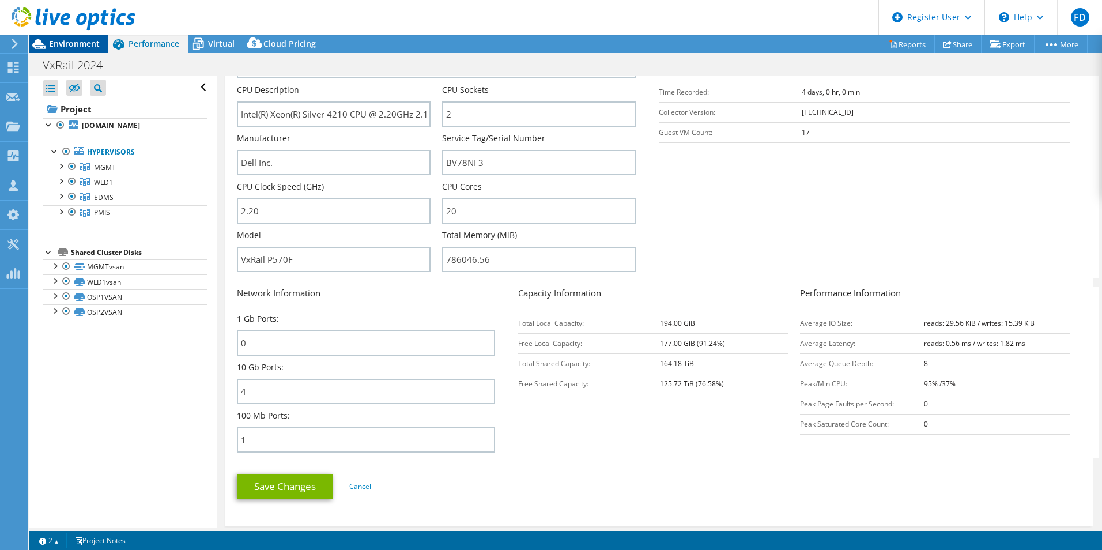
click at [59, 40] on span "Environment" at bounding box center [74, 43] width 51 height 11
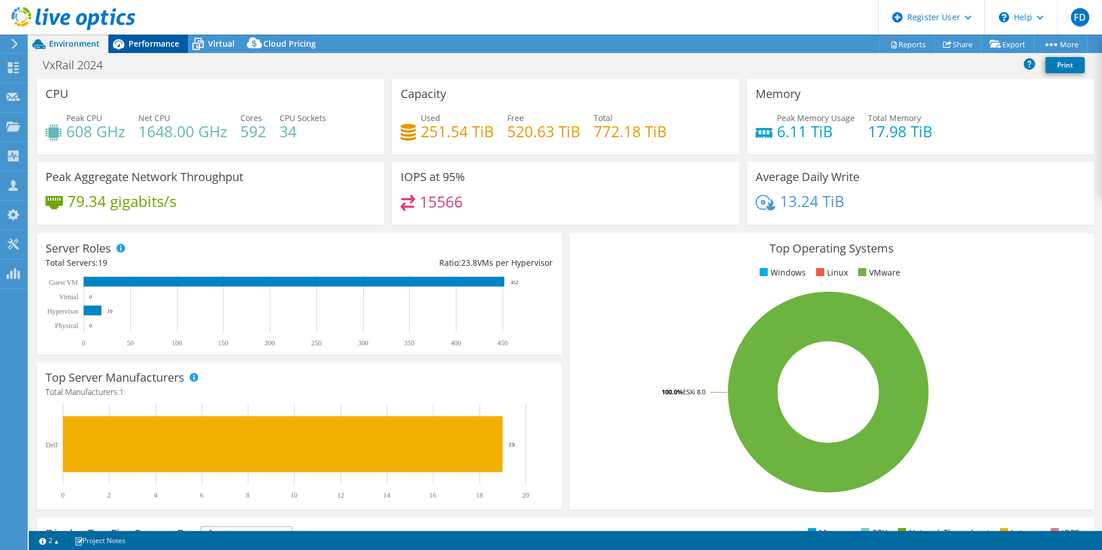
click at [156, 47] on span "Performance" at bounding box center [154, 43] width 51 height 11
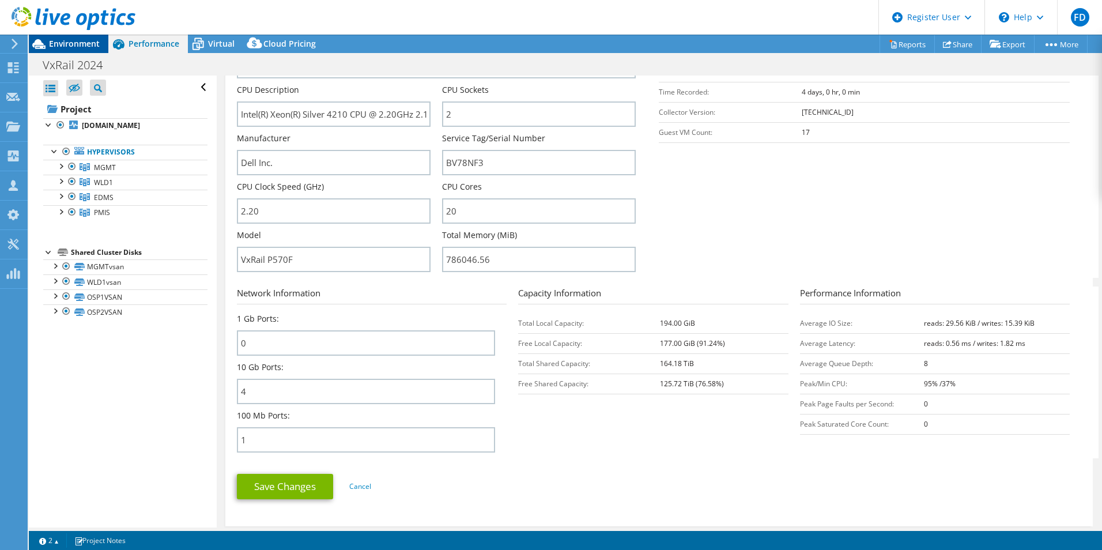
click at [74, 47] on span "Environment" at bounding box center [74, 43] width 51 height 11
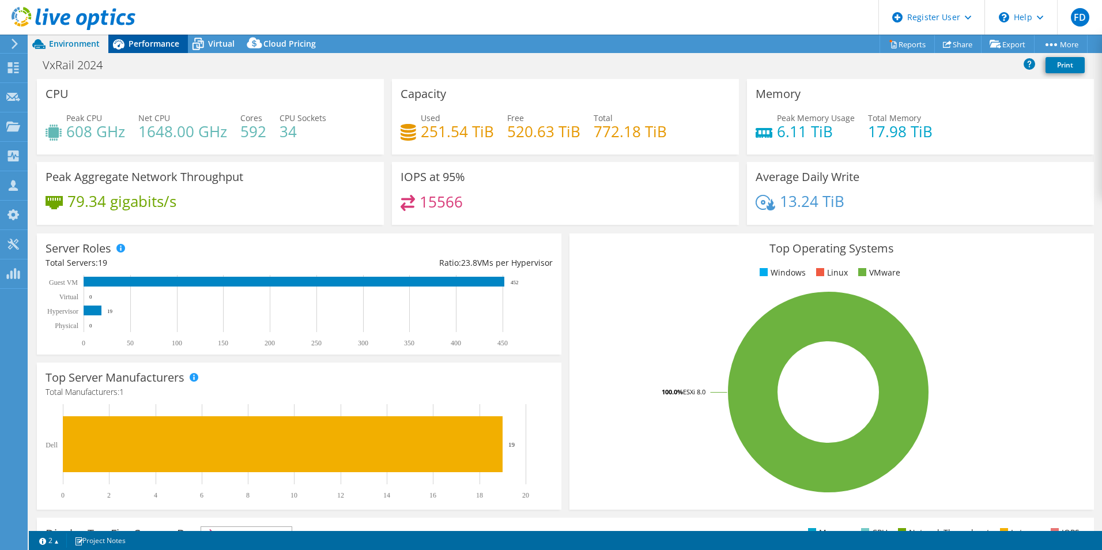
click at [123, 47] on icon at bounding box center [119, 44] width 12 height 10
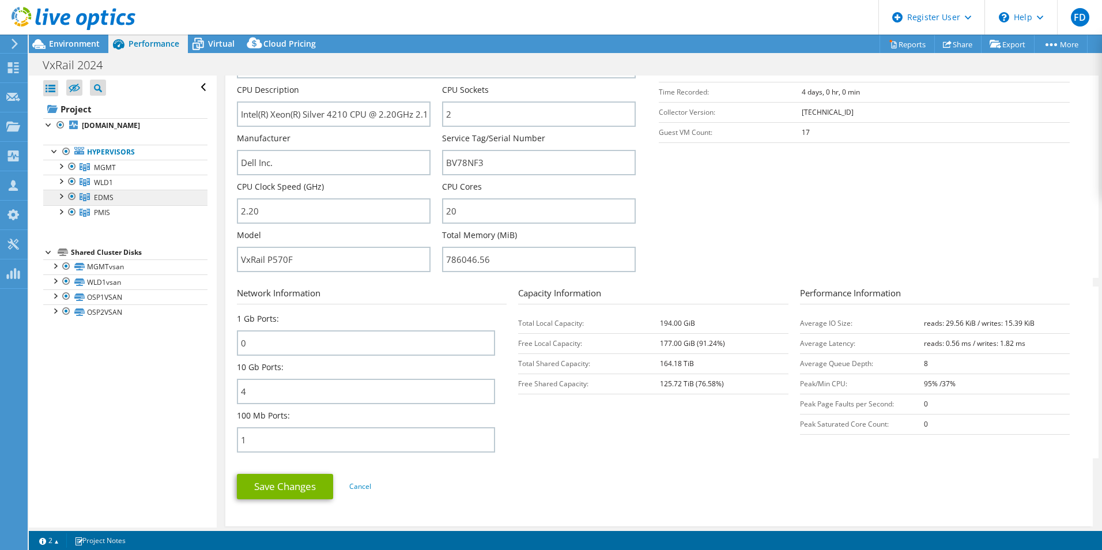
click at [103, 172] on span "EDMS" at bounding box center [105, 168] width 22 height 10
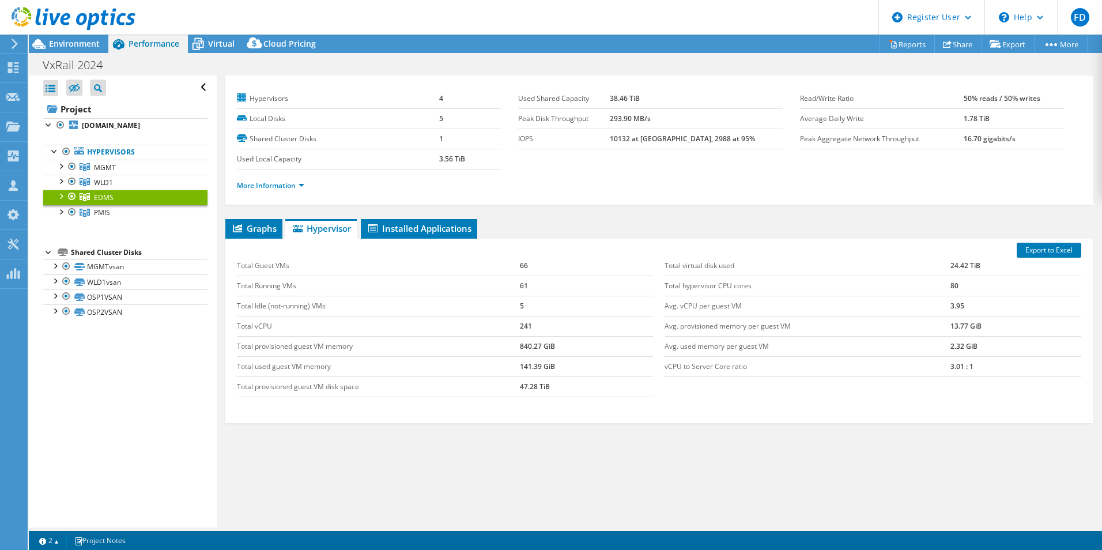
scroll to position [21, 0]
click at [127, 175] on link "PMIS" at bounding box center [125, 167] width 164 height 15
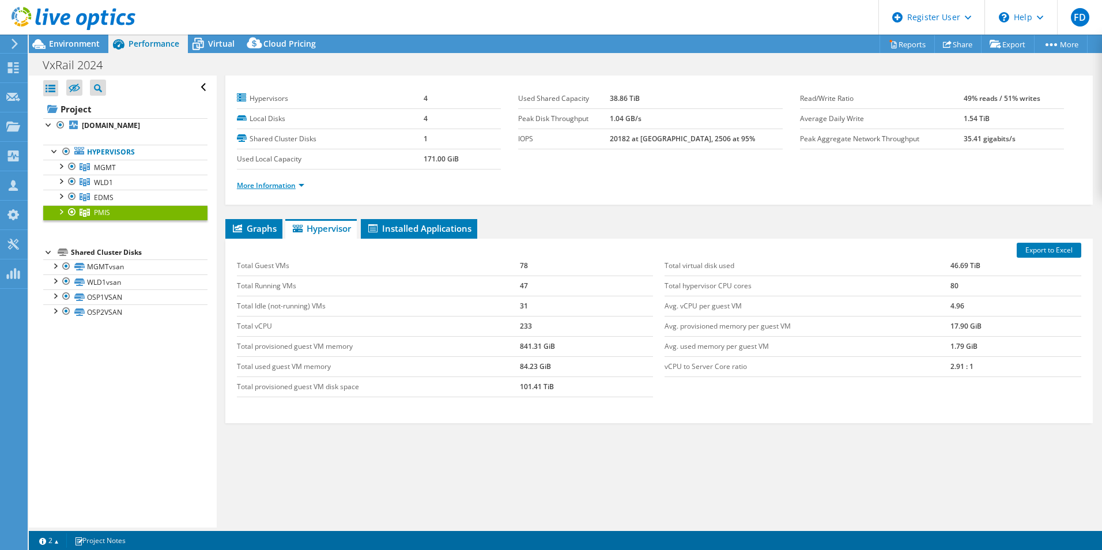
click at [275, 186] on link "More Information" at bounding box center [270, 185] width 67 height 10
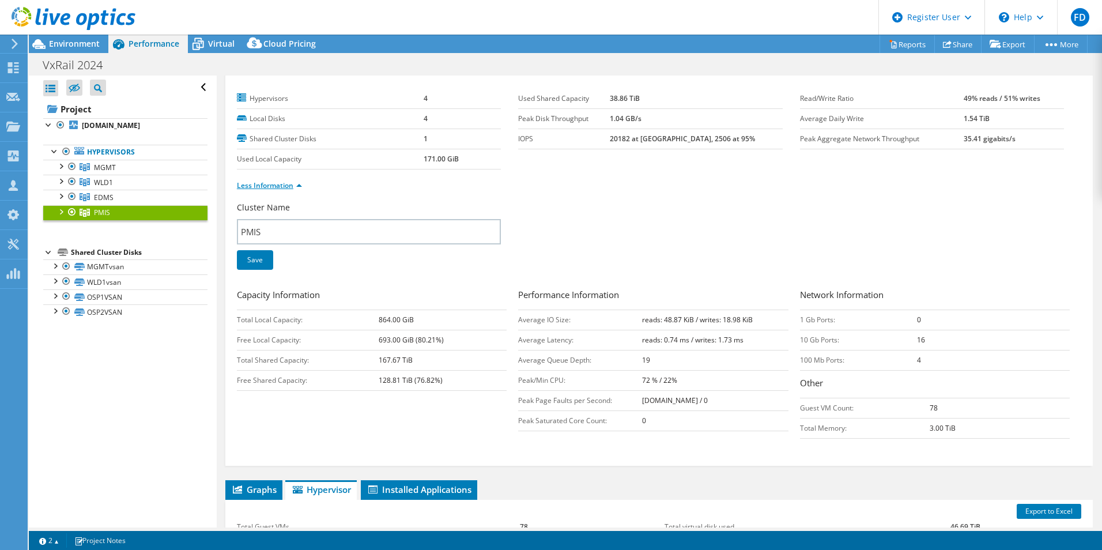
click at [275, 186] on link "Less Information" at bounding box center [269, 185] width 65 height 10
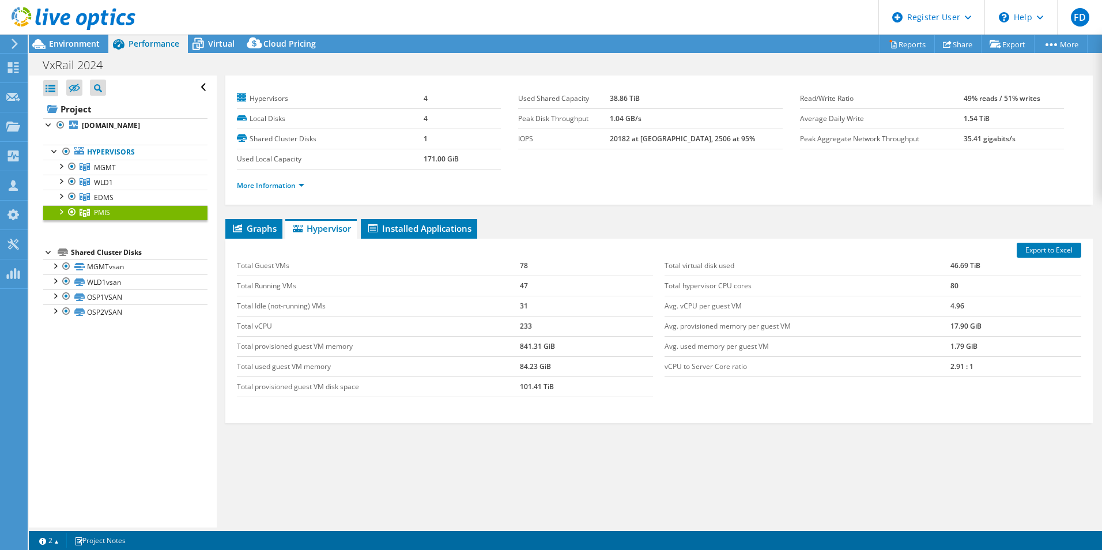
click at [66, 211] on div at bounding box center [72, 212] width 12 height 14
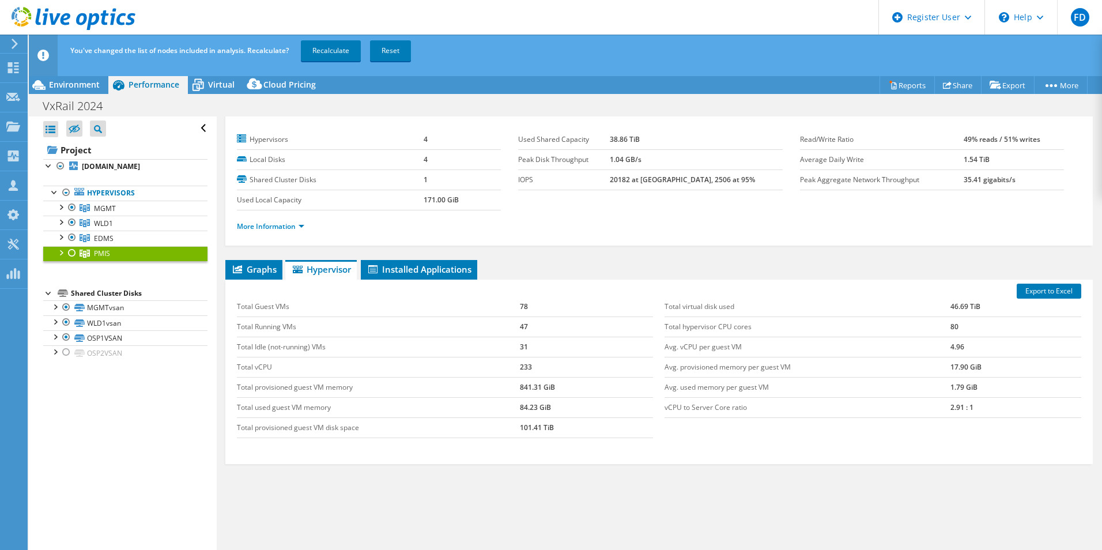
click at [70, 254] on div at bounding box center [72, 253] width 12 height 14
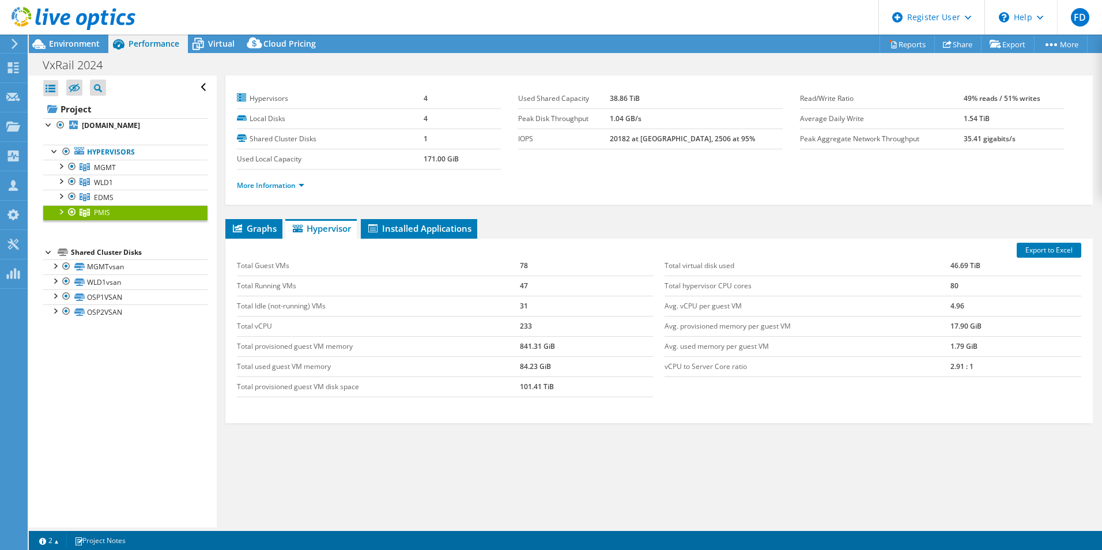
click at [59, 215] on div at bounding box center [61, 211] width 12 height 12
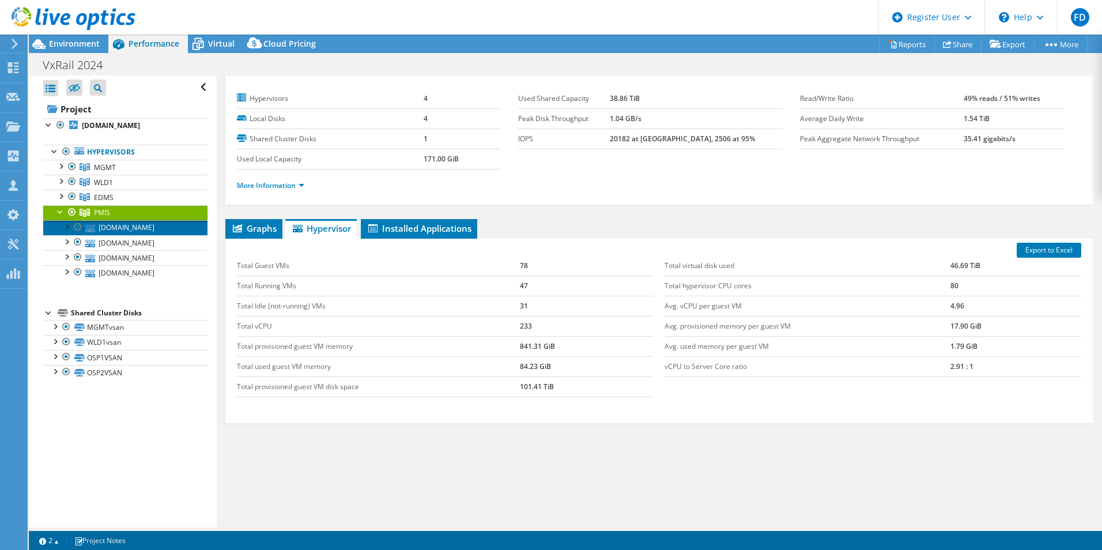
click at [136, 228] on link "[DOMAIN_NAME]" at bounding box center [125, 227] width 164 height 15
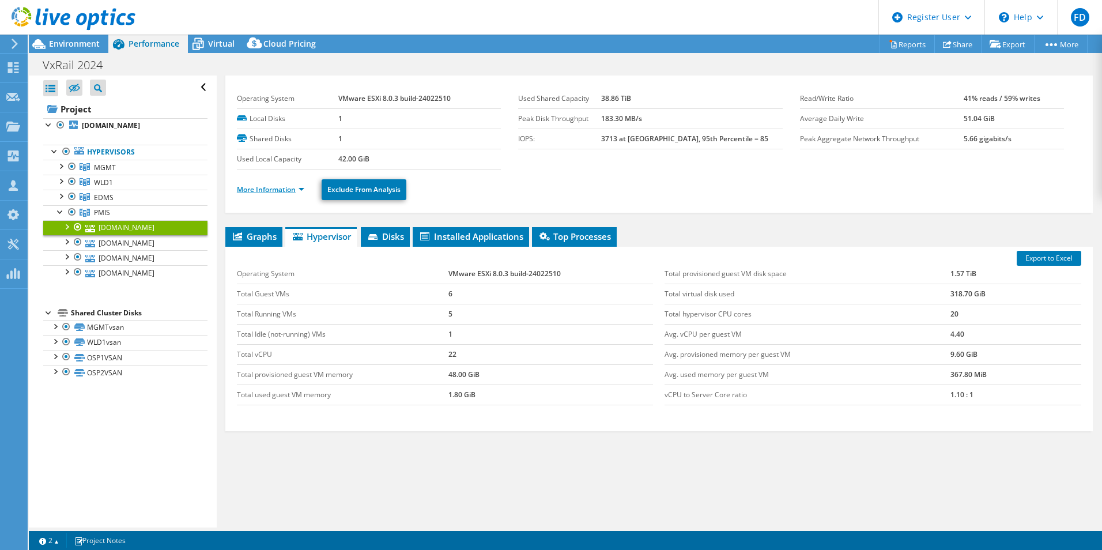
click at [265, 188] on link "More Information" at bounding box center [270, 189] width 67 height 10
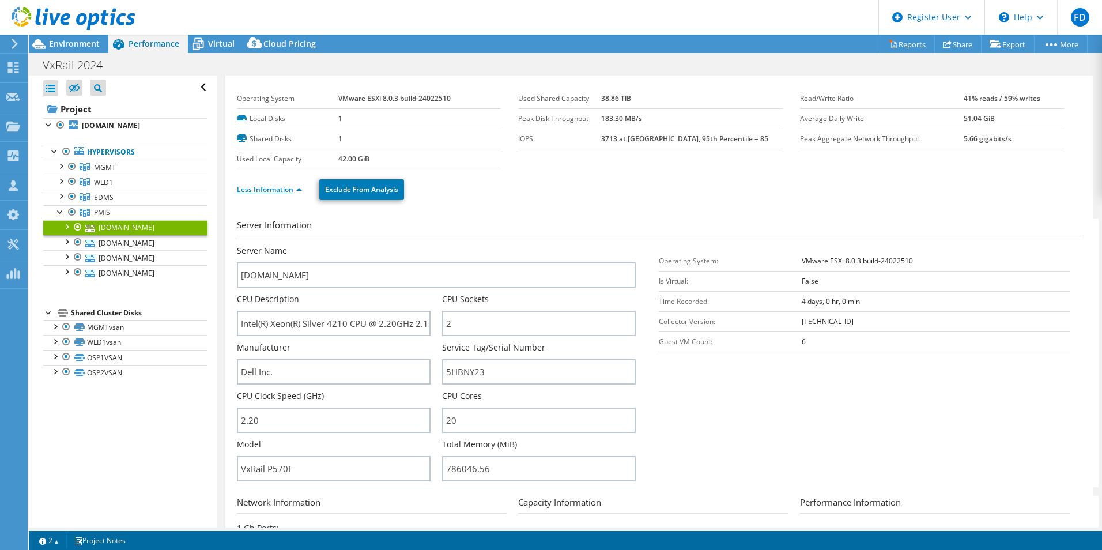
click at [266, 188] on link "Less Information" at bounding box center [269, 189] width 65 height 10
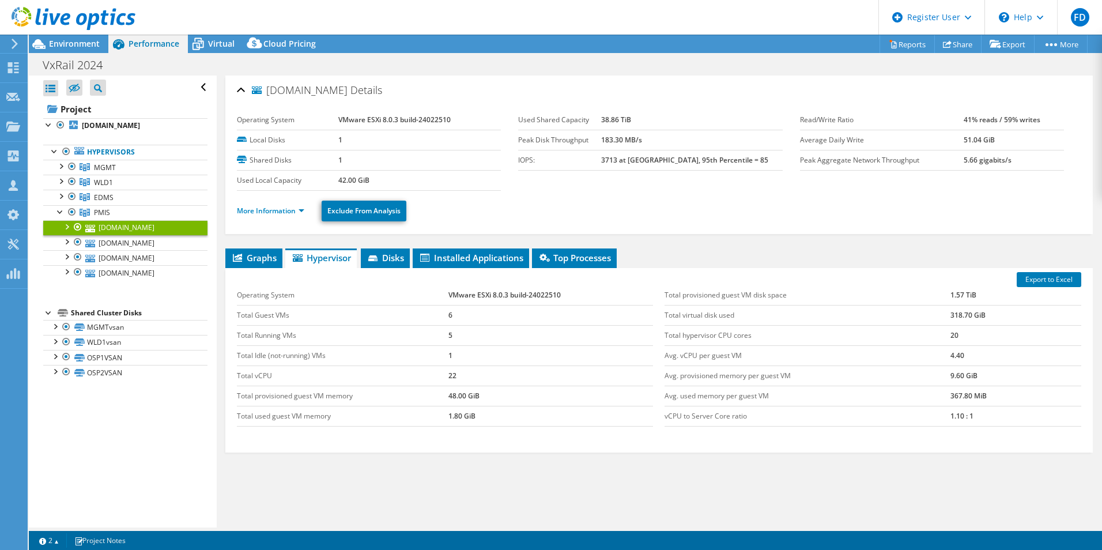
select select "USD"
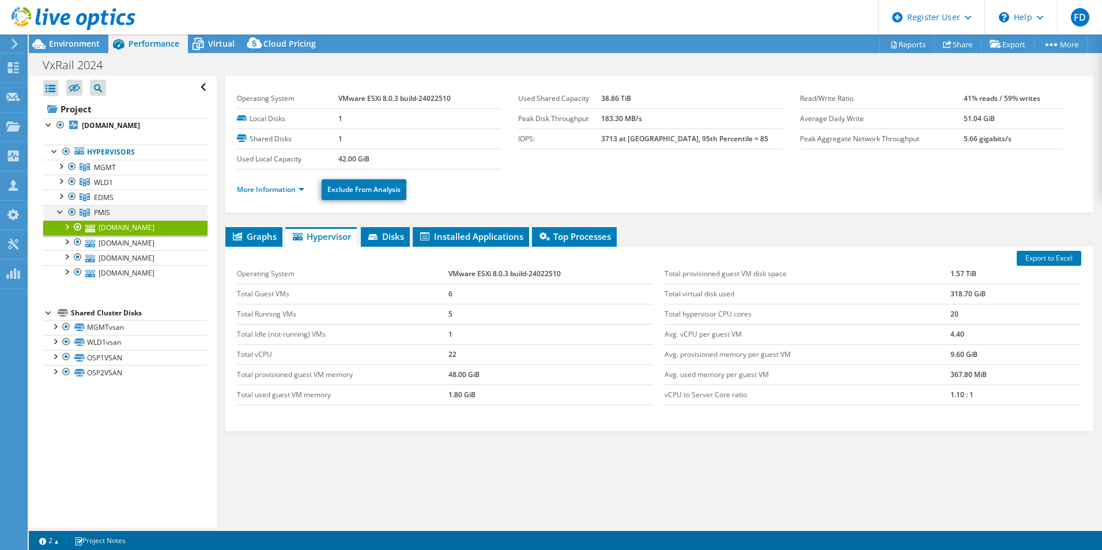
click at [60, 210] on div at bounding box center [61, 211] width 12 height 12
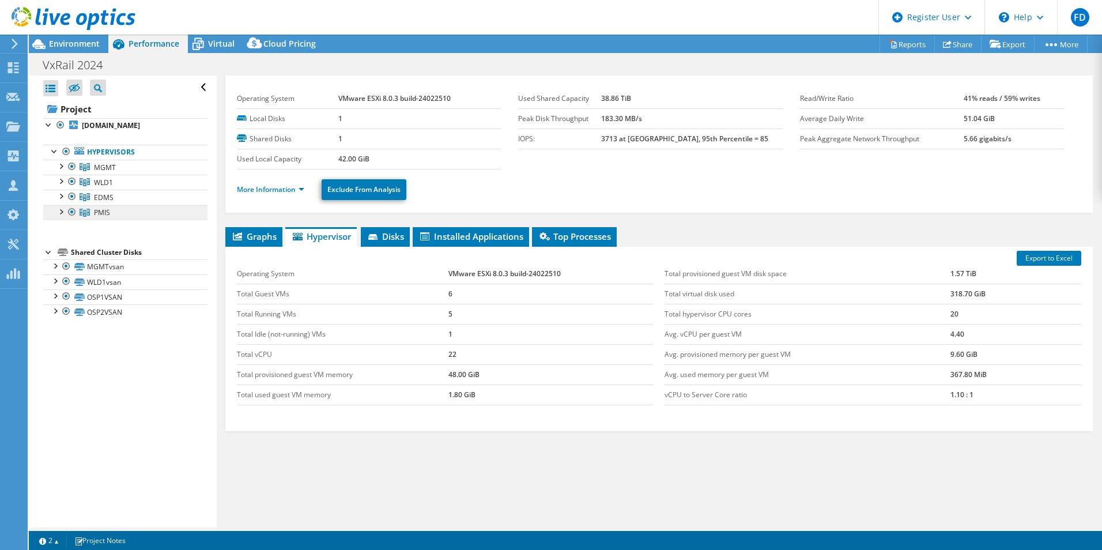
click at [105, 175] on link "PMIS" at bounding box center [125, 167] width 164 height 15
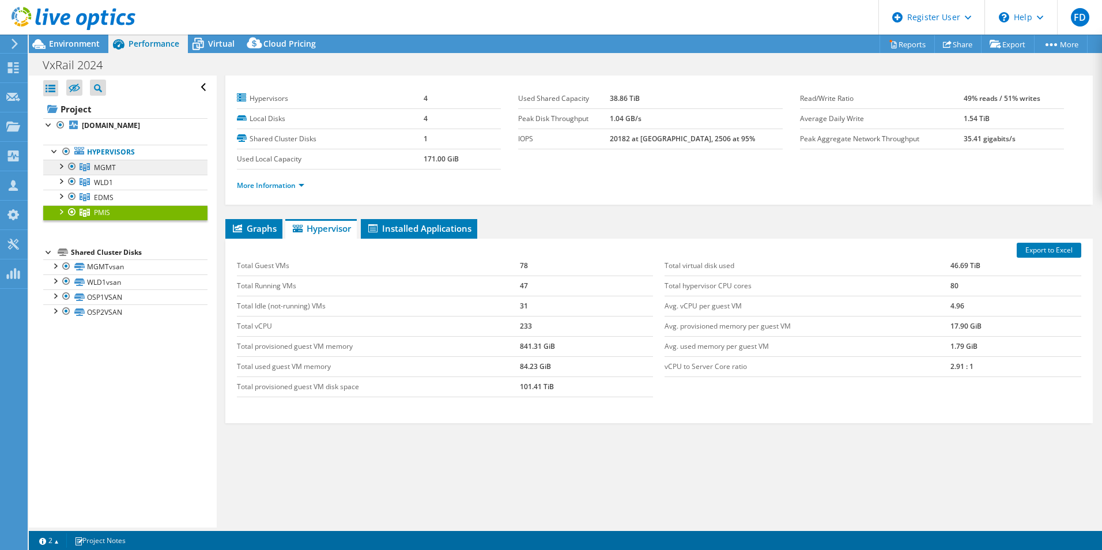
click at [126, 164] on link "MGMT" at bounding box center [125, 167] width 164 height 15
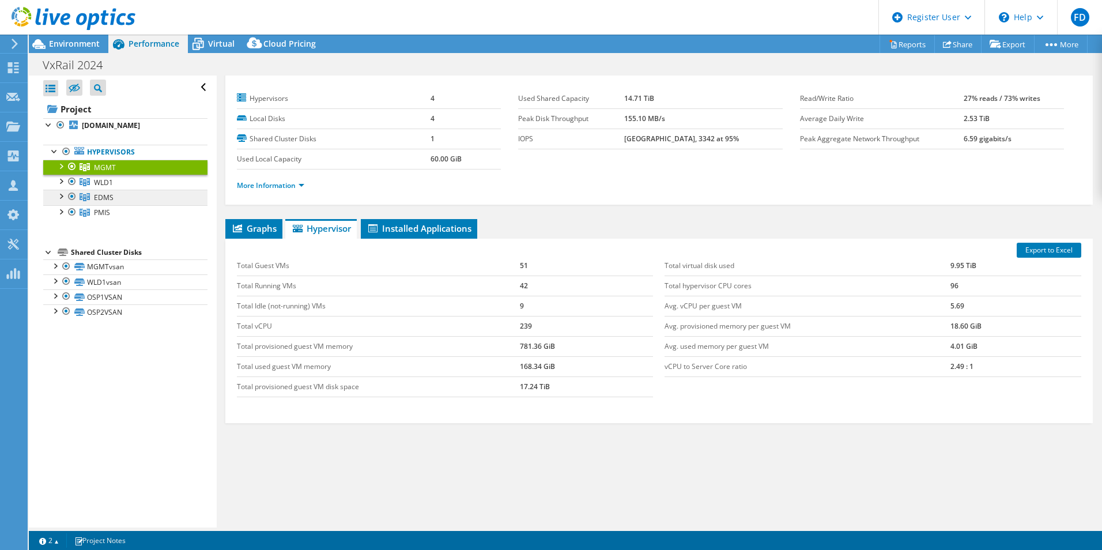
click at [120, 175] on link "WLD1" at bounding box center [125, 167] width 164 height 15
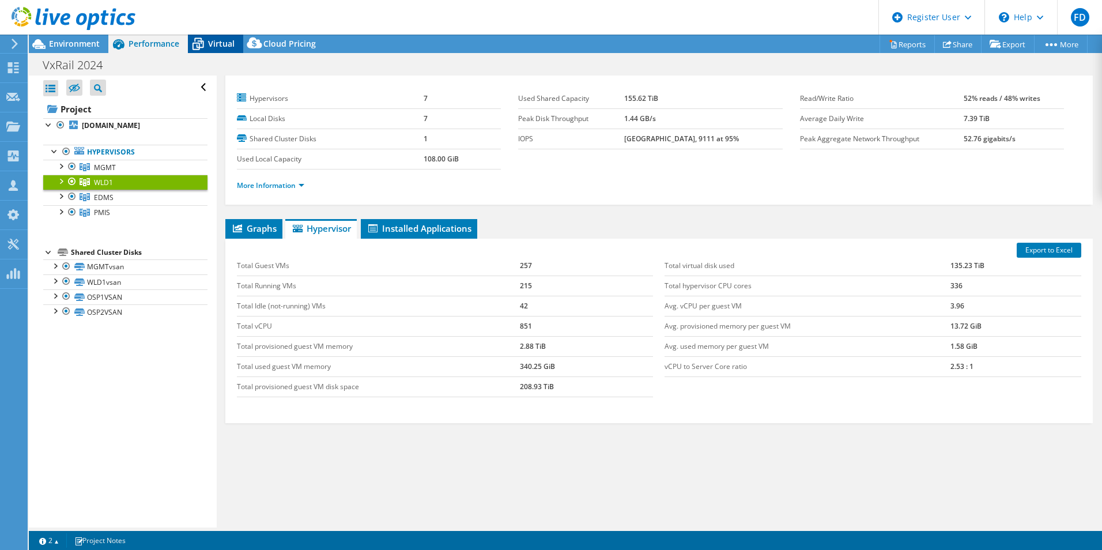
click at [221, 40] on span "Virtual" at bounding box center [221, 43] width 27 height 11
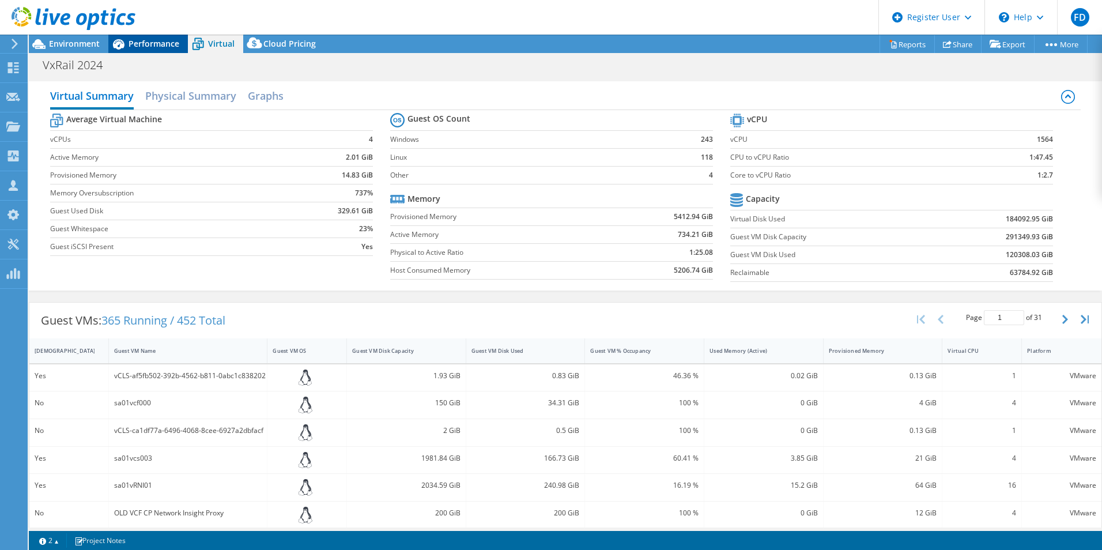
click at [151, 44] on span "Performance" at bounding box center [154, 43] width 51 height 11
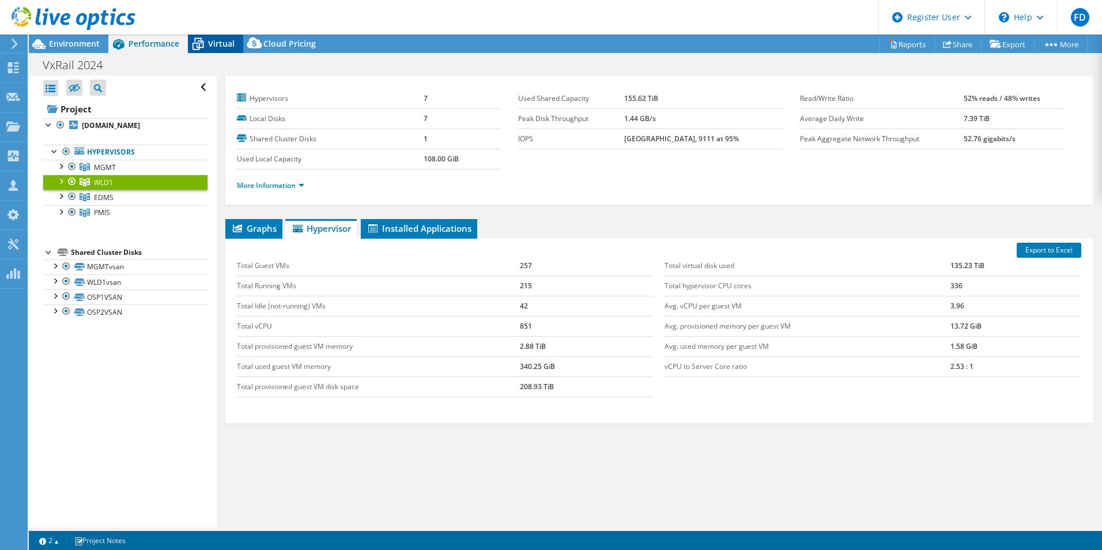
click at [199, 37] on icon at bounding box center [198, 44] width 20 height 20
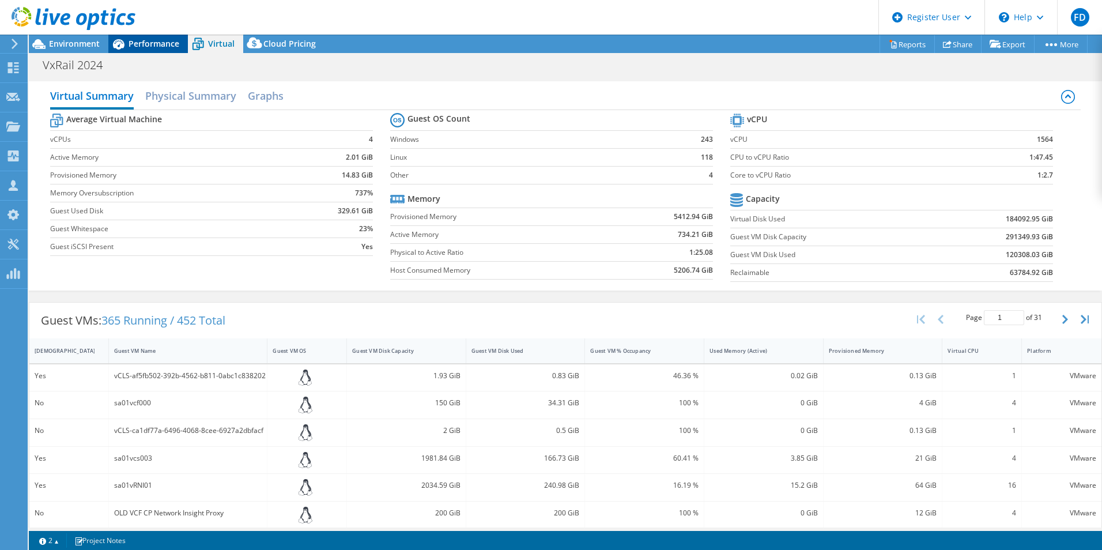
click at [161, 37] on div "Performance" at bounding box center [148, 44] width 80 height 18
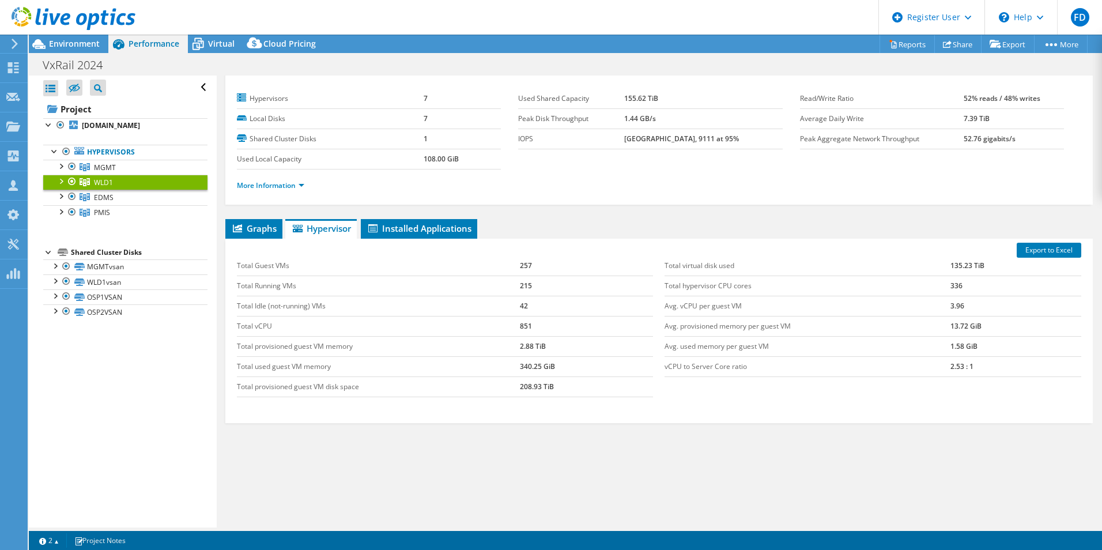
click at [370, 391] on td "Total provisioned guest VM disk space" at bounding box center [378, 386] width 283 height 20
click at [470, 460] on div "Graphs Servers Inventory Hypervisor Disks Cluster Disks Installed Applications …" at bounding box center [659, 363] width 868 height 288
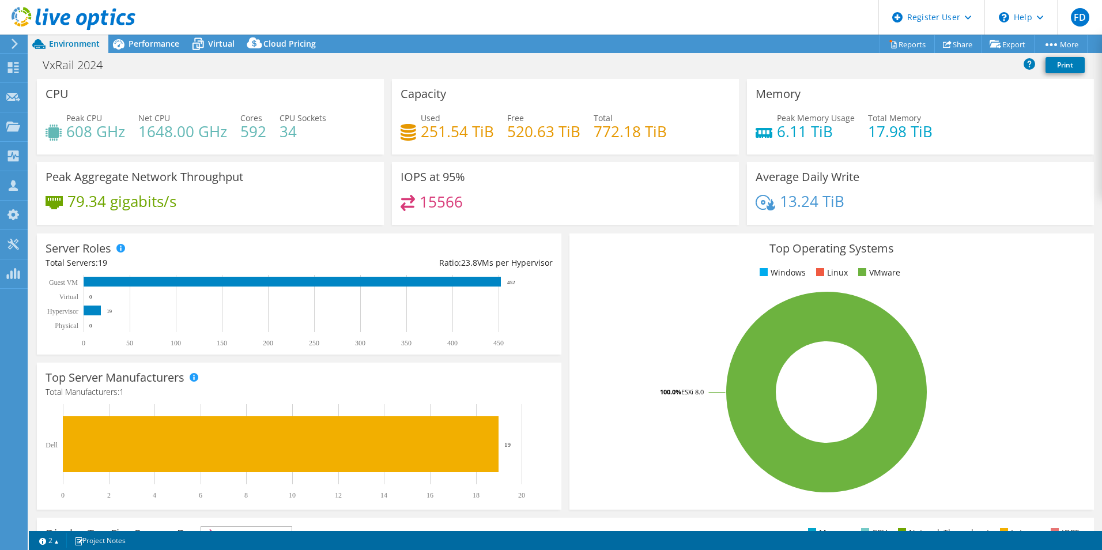
select select "USD"
